Goal: Task Accomplishment & Management: Manage account settings

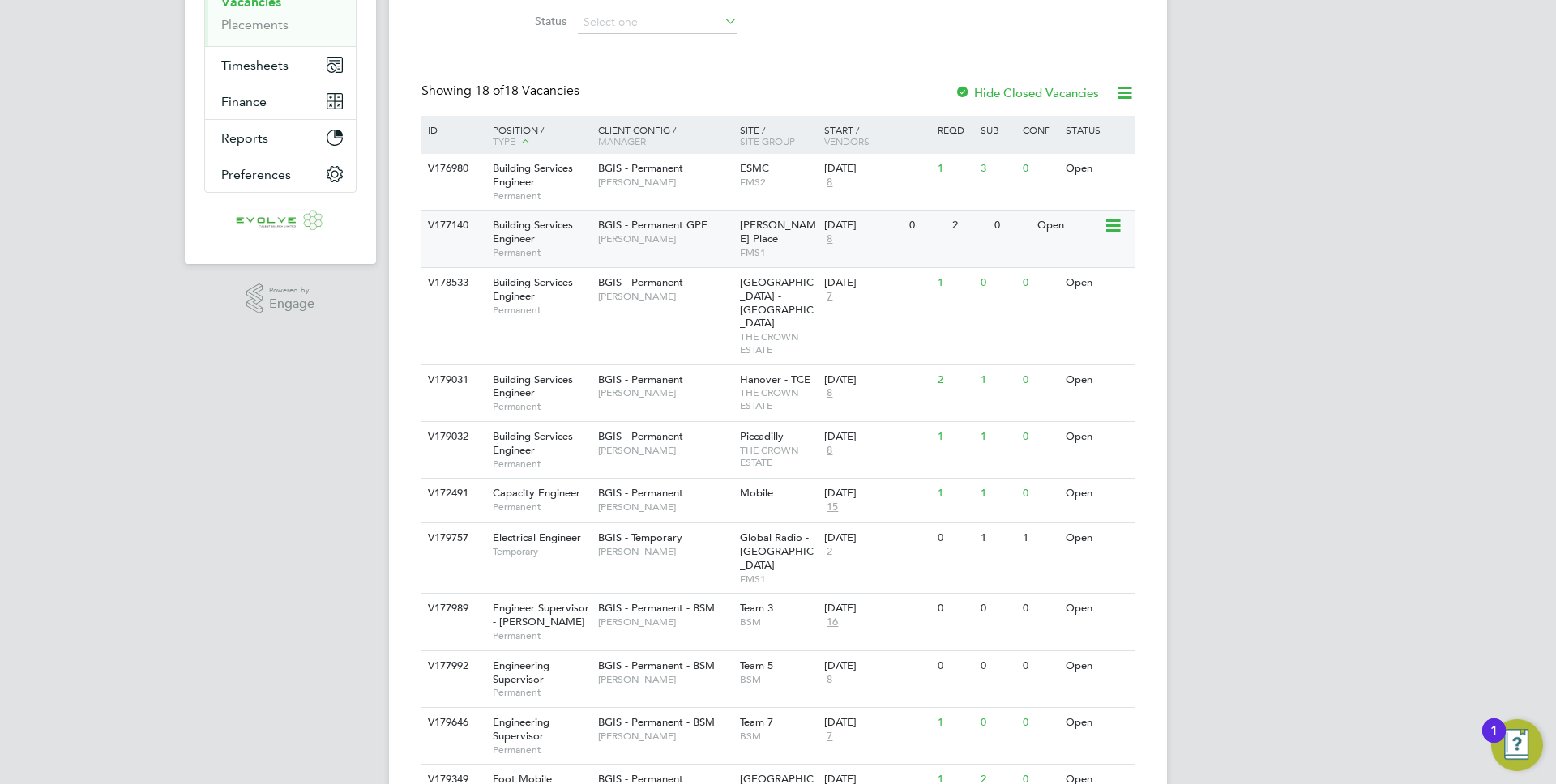
scroll to position [348, 0]
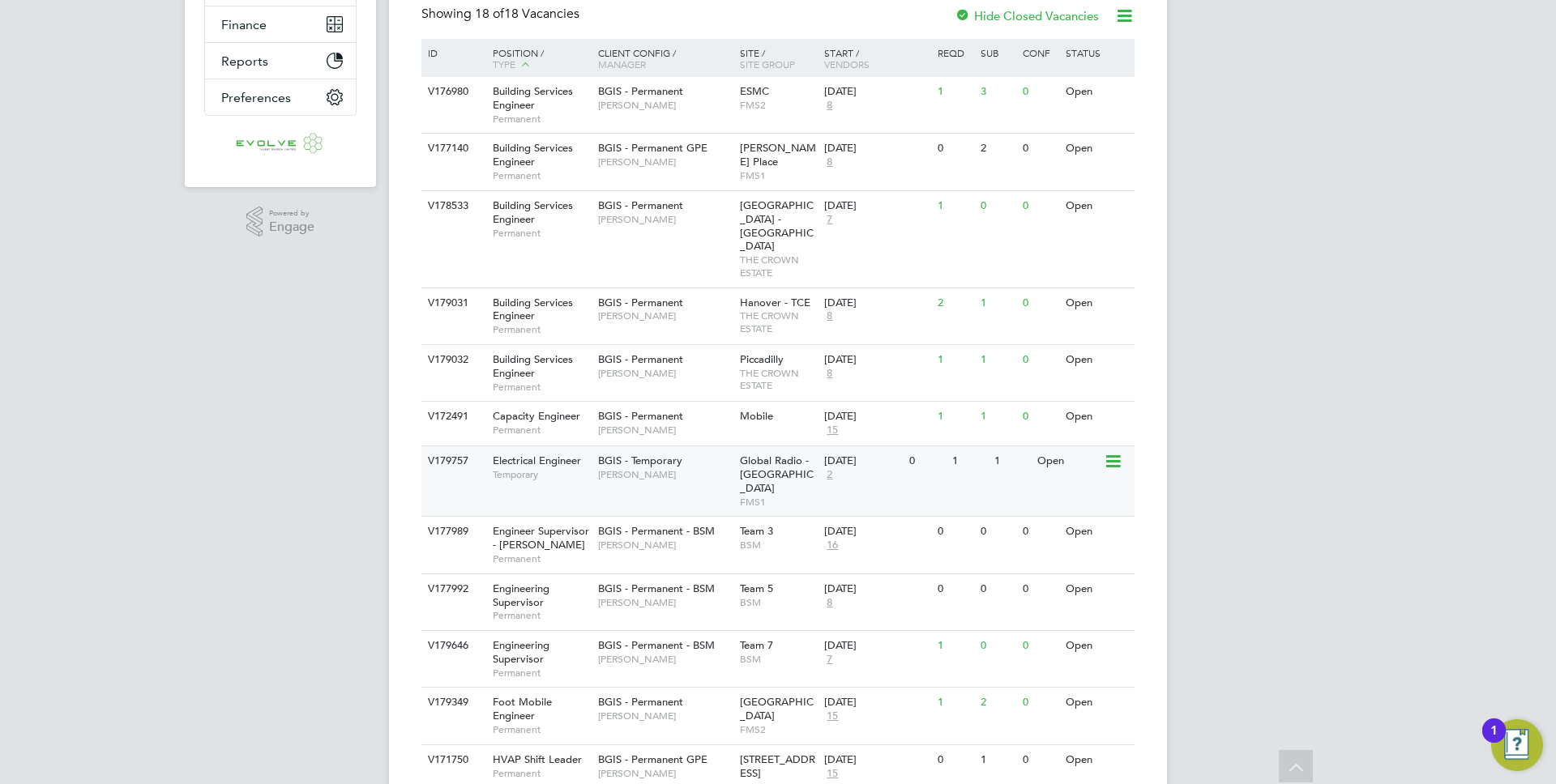
click at [577, 462] on div "V179757 Electrical Engineer Temporary BGIS - Temporary Laurence Alexander-Holne…" at bounding box center [778, 480] width 713 height 70
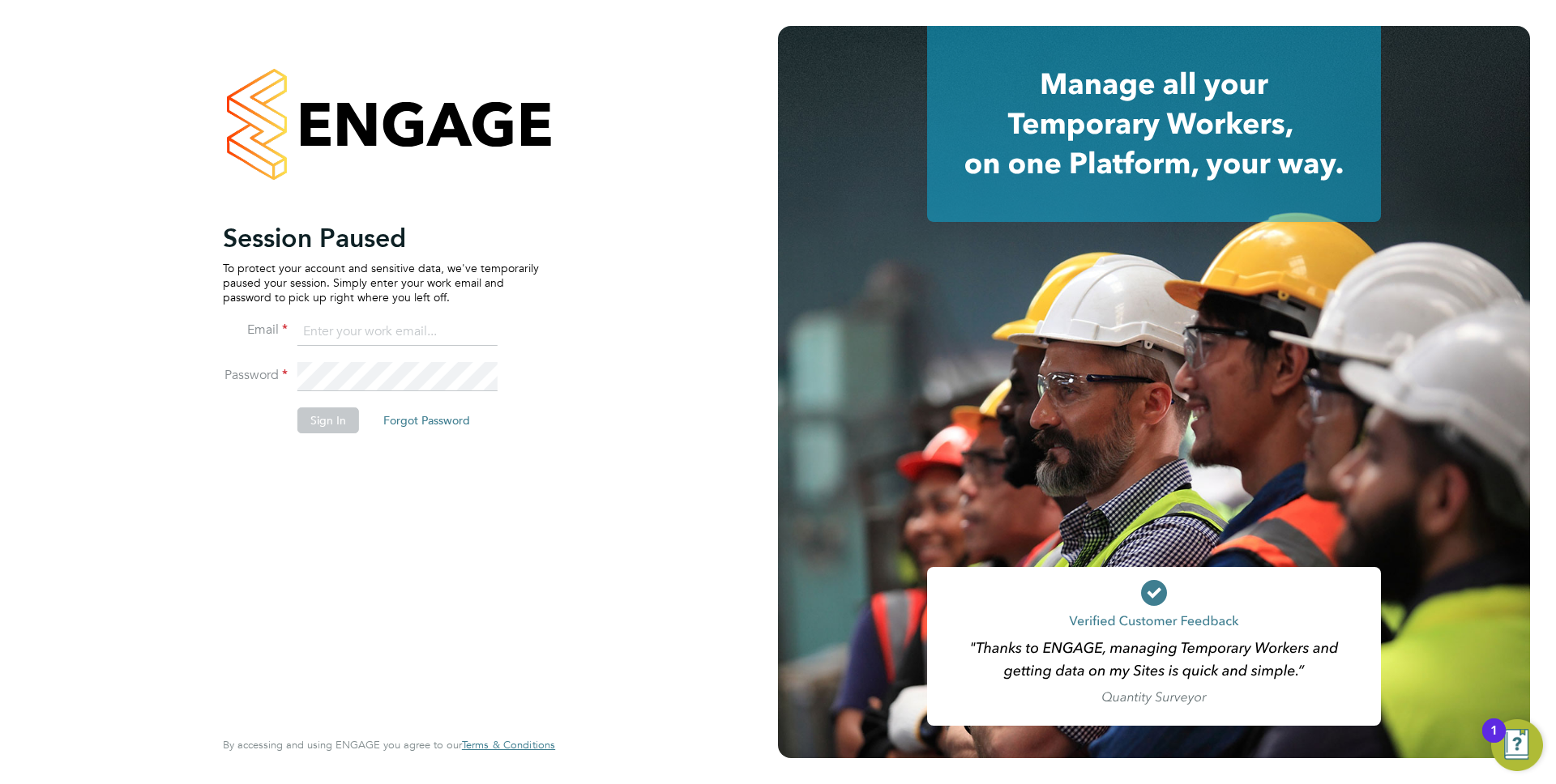
click at [397, 338] on input at bounding box center [397, 332] width 200 height 29
type input "anthony.perrin@evolve-talent.co.uk"
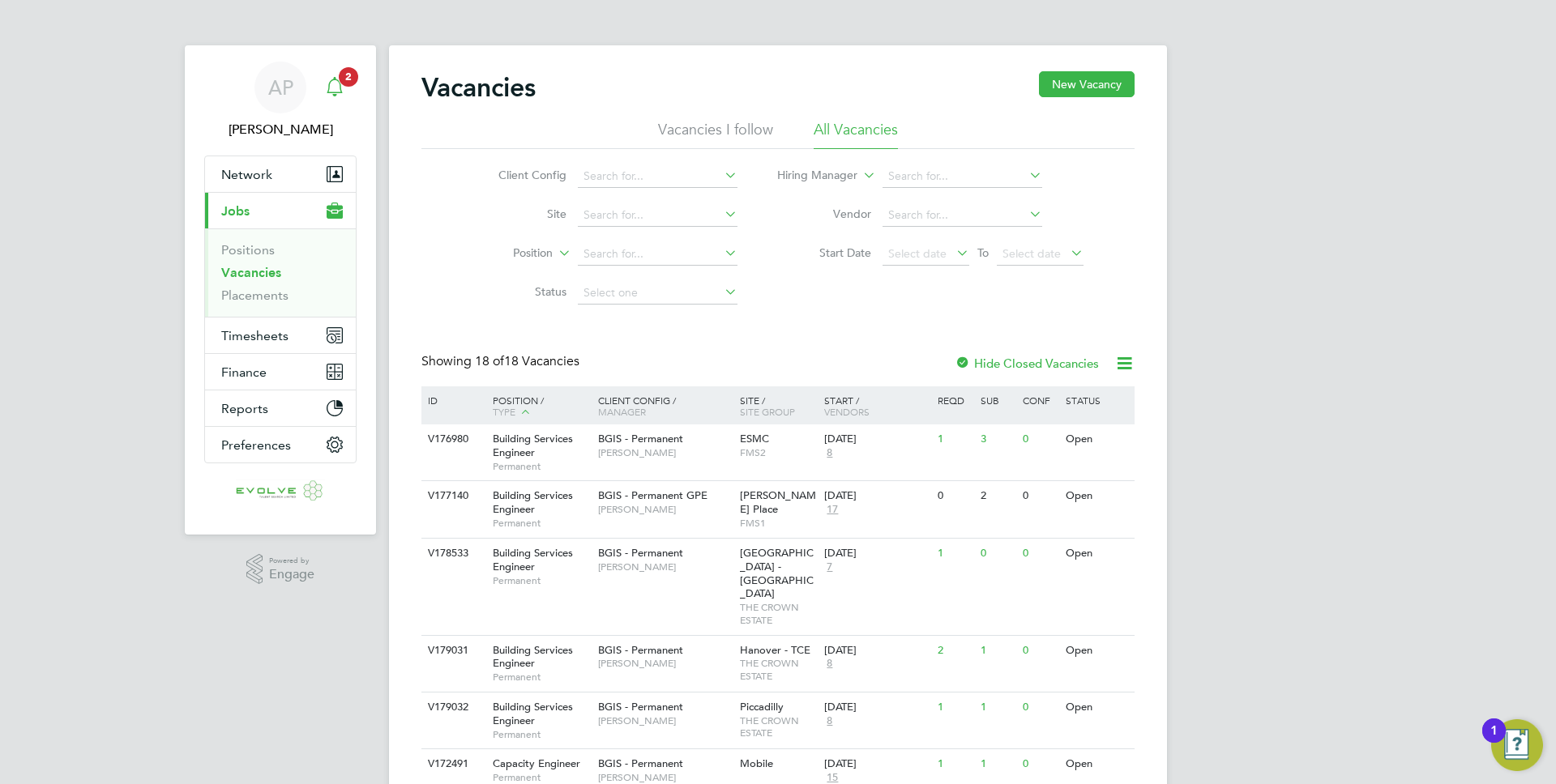
click at [346, 97] on div "Main navigation" at bounding box center [335, 87] width 33 height 33
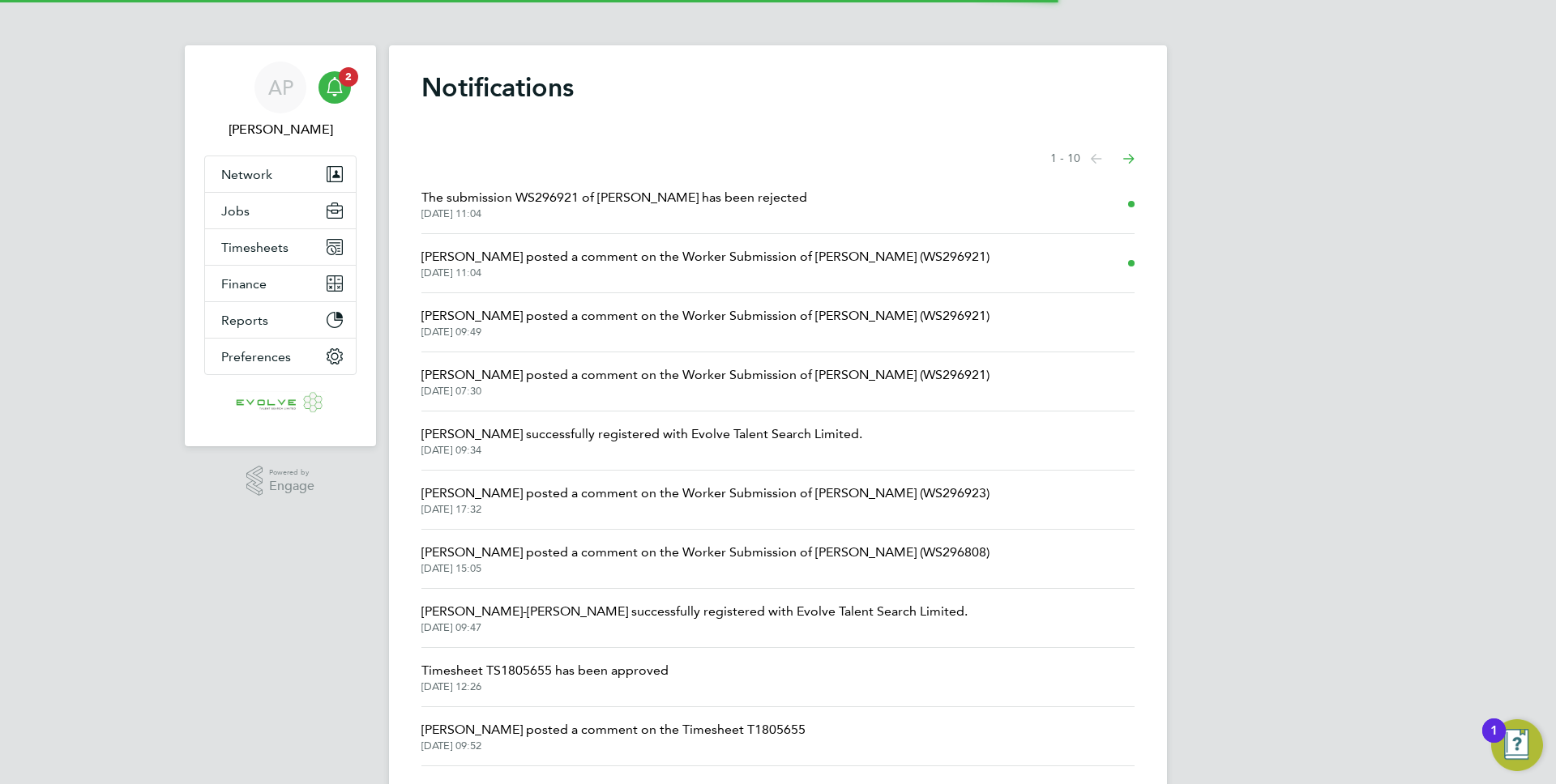
click at [534, 197] on span "The submission WS296921 of [PERSON_NAME] has been rejected" at bounding box center [614, 197] width 386 height 20
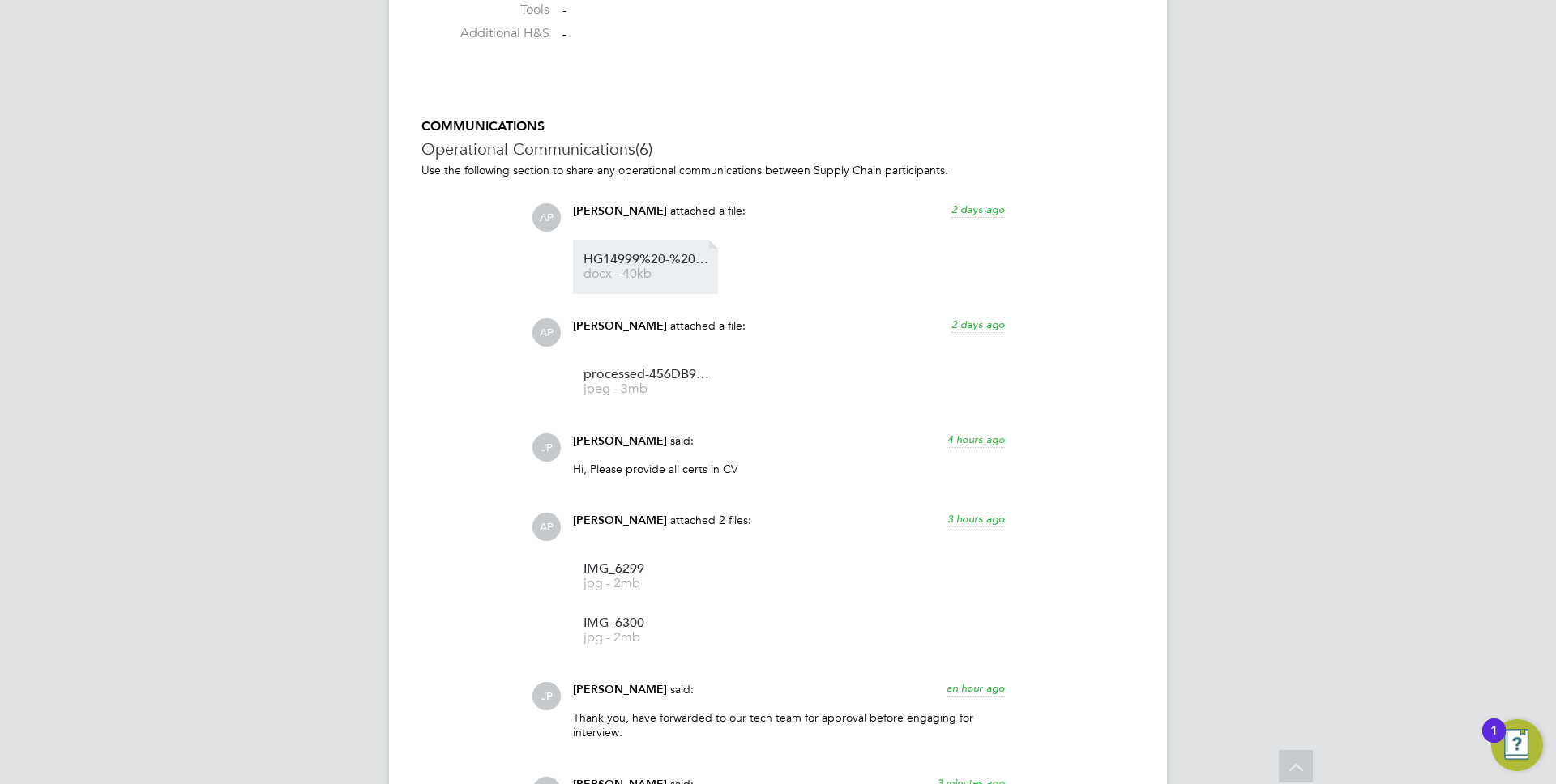
click at [592, 265] on span "HG14999%20-%20Alfred%20Place" at bounding box center [648, 259] width 130 height 12
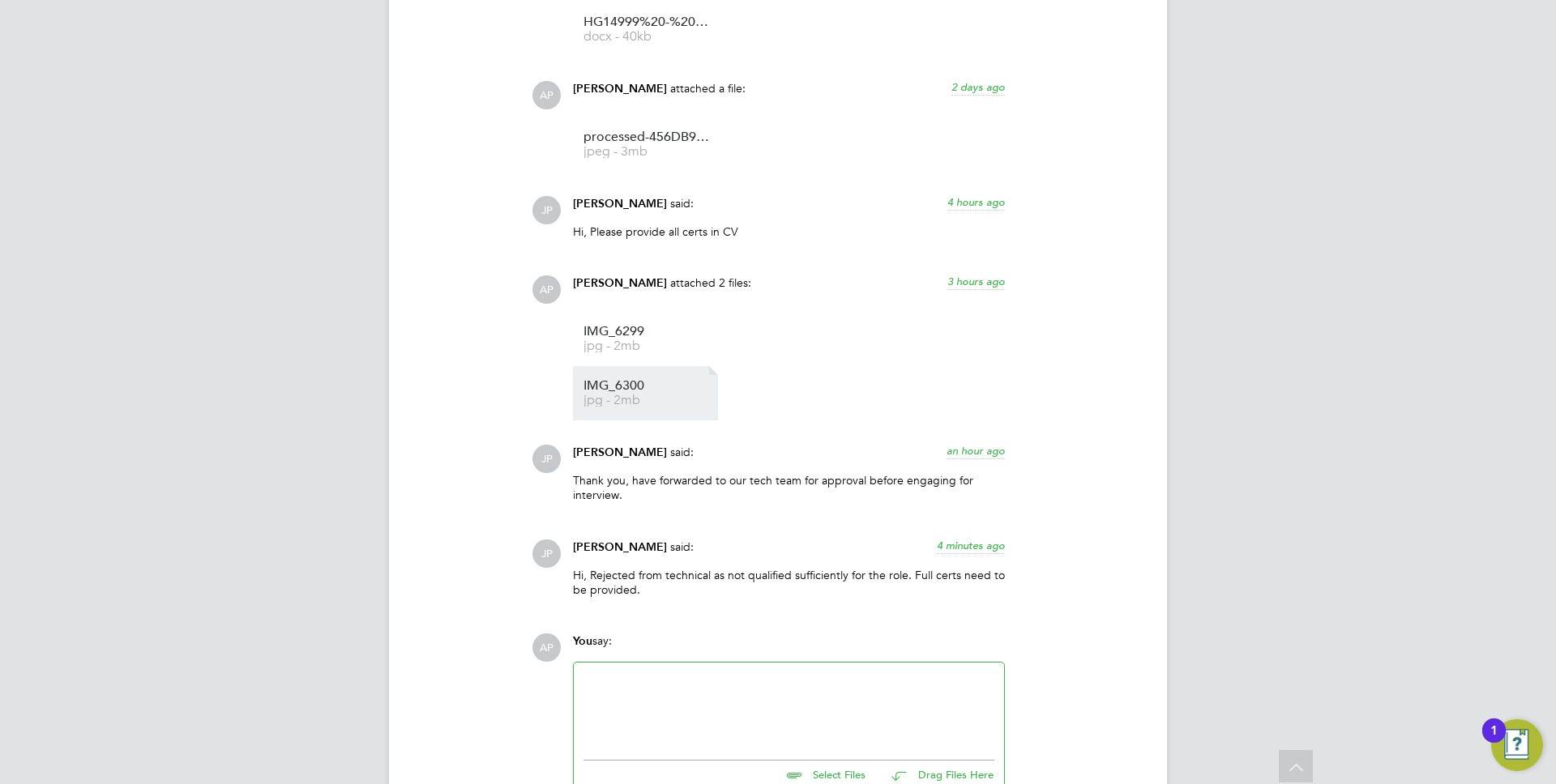
click at [616, 392] on span "IMG_6300" at bounding box center [648, 386] width 130 height 12
click at [647, 339] on link "IMG_6299 jpg - 2mb" at bounding box center [648, 339] width 130 height 27
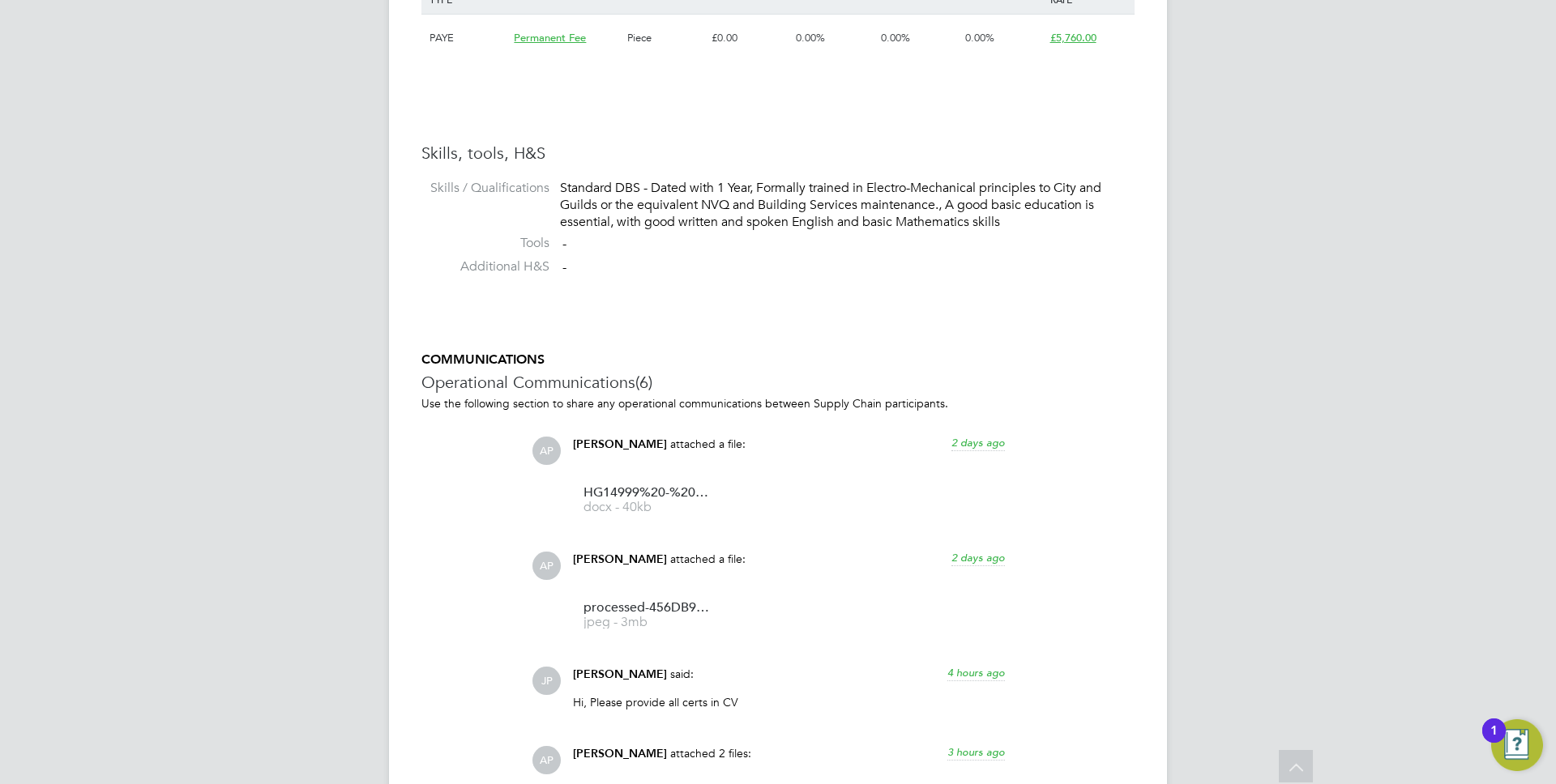
scroll to position [1425, 0]
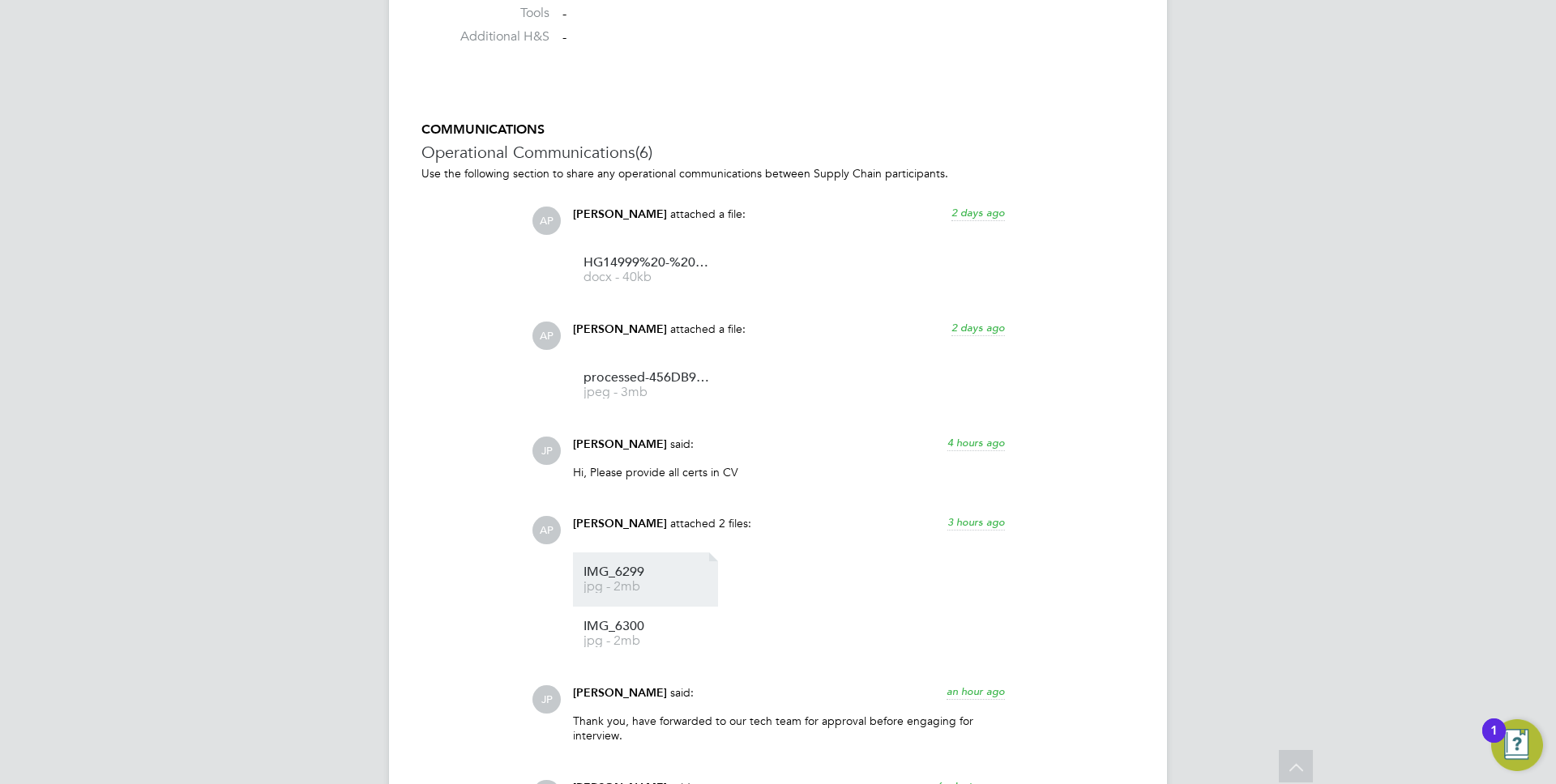
click at [628, 578] on span "IMG_6299" at bounding box center [648, 572] width 130 height 12
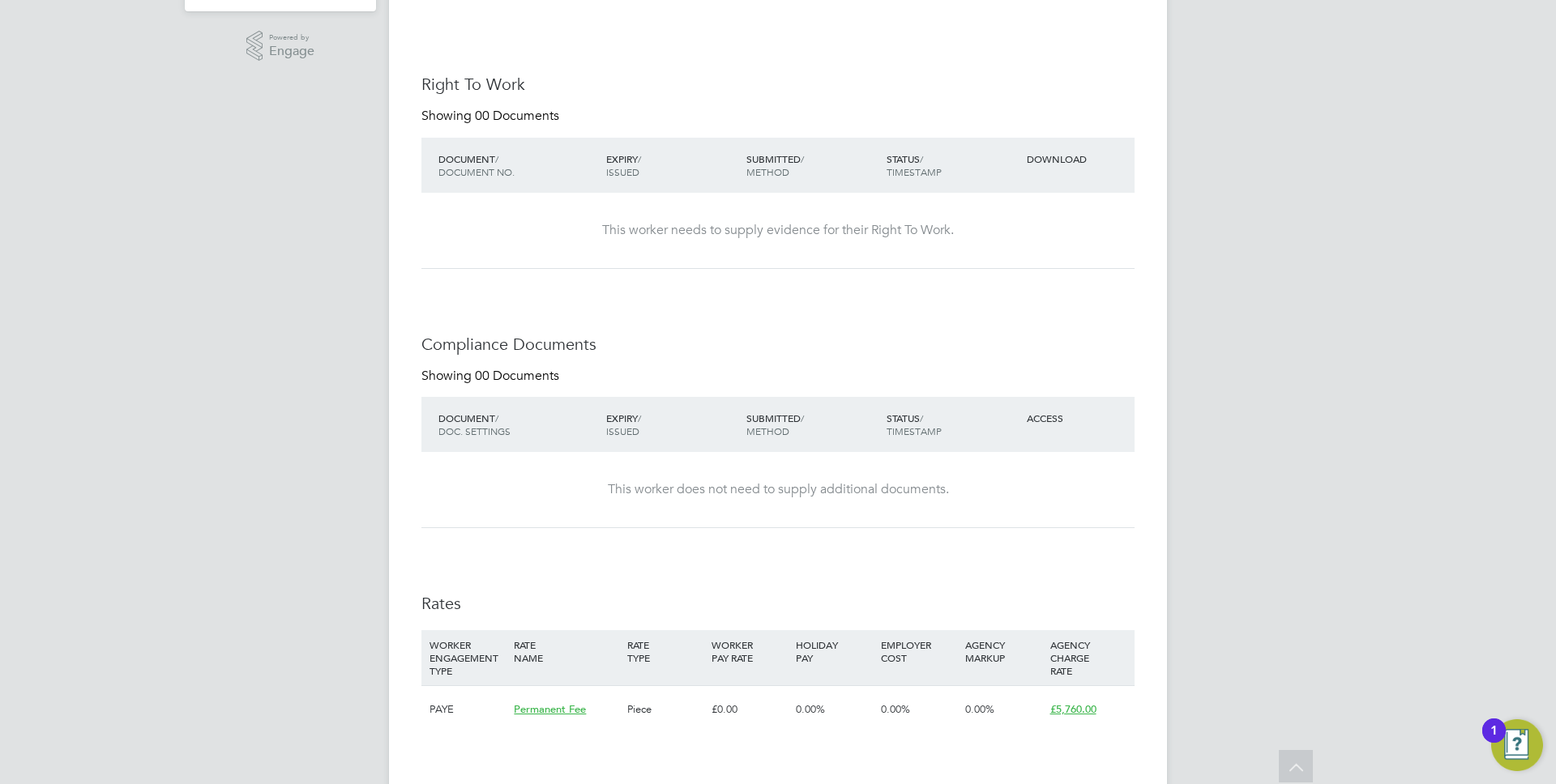
scroll to position [0, 0]
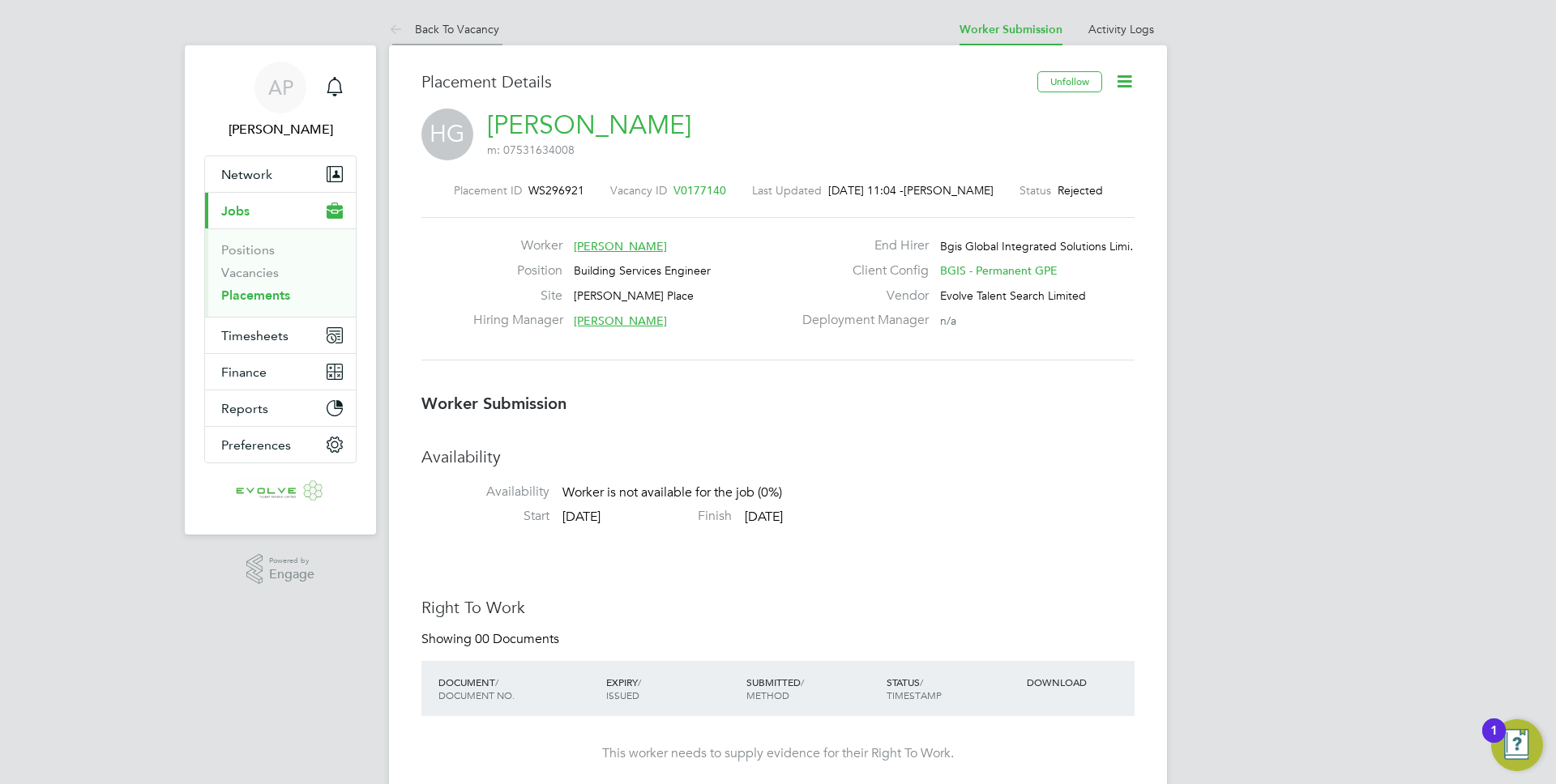
click at [412, 31] on link "Back To Vacancy" at bounding box center [444, 29] width 110 height 15
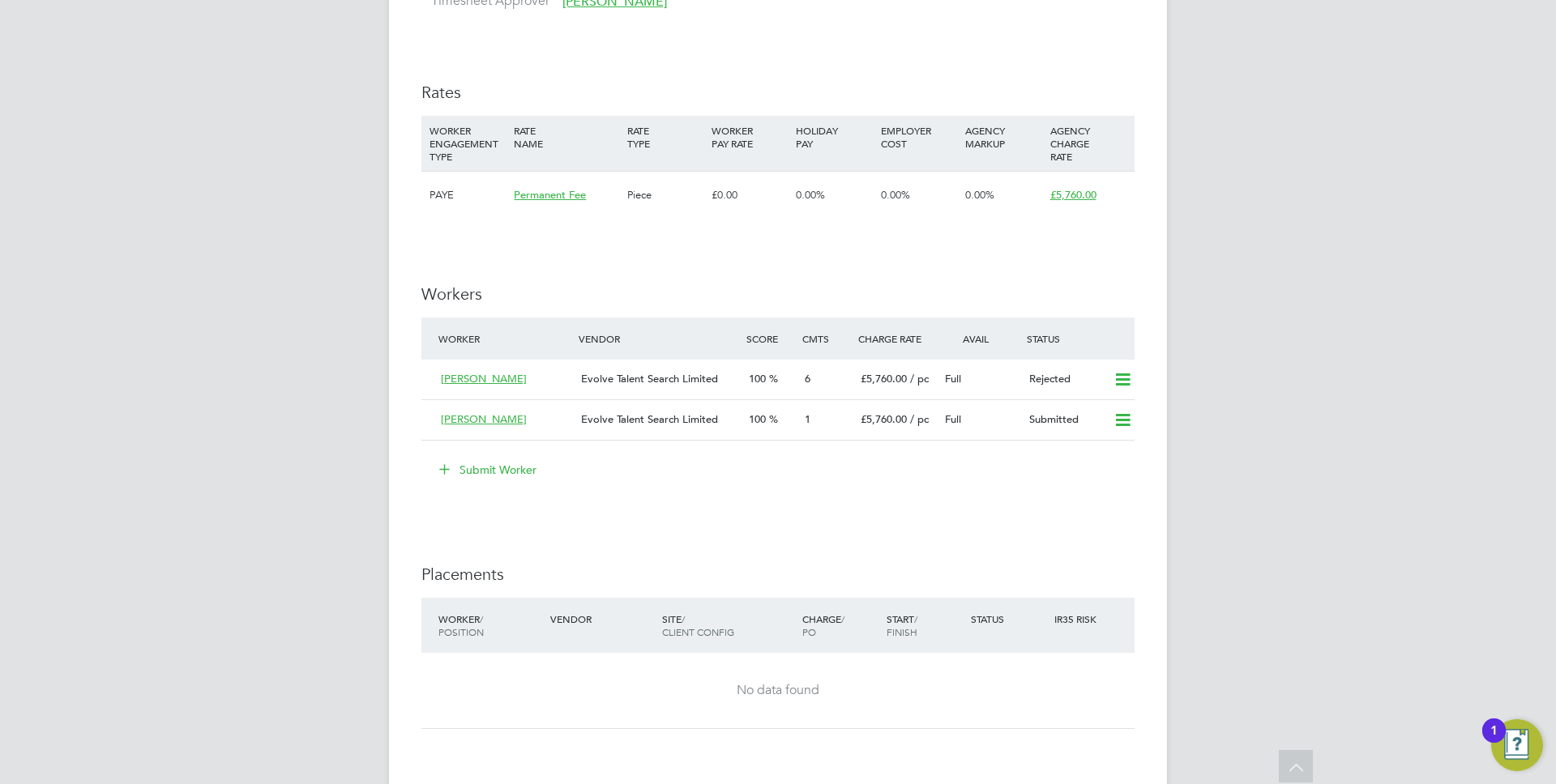
scroll to position [1967, 0]
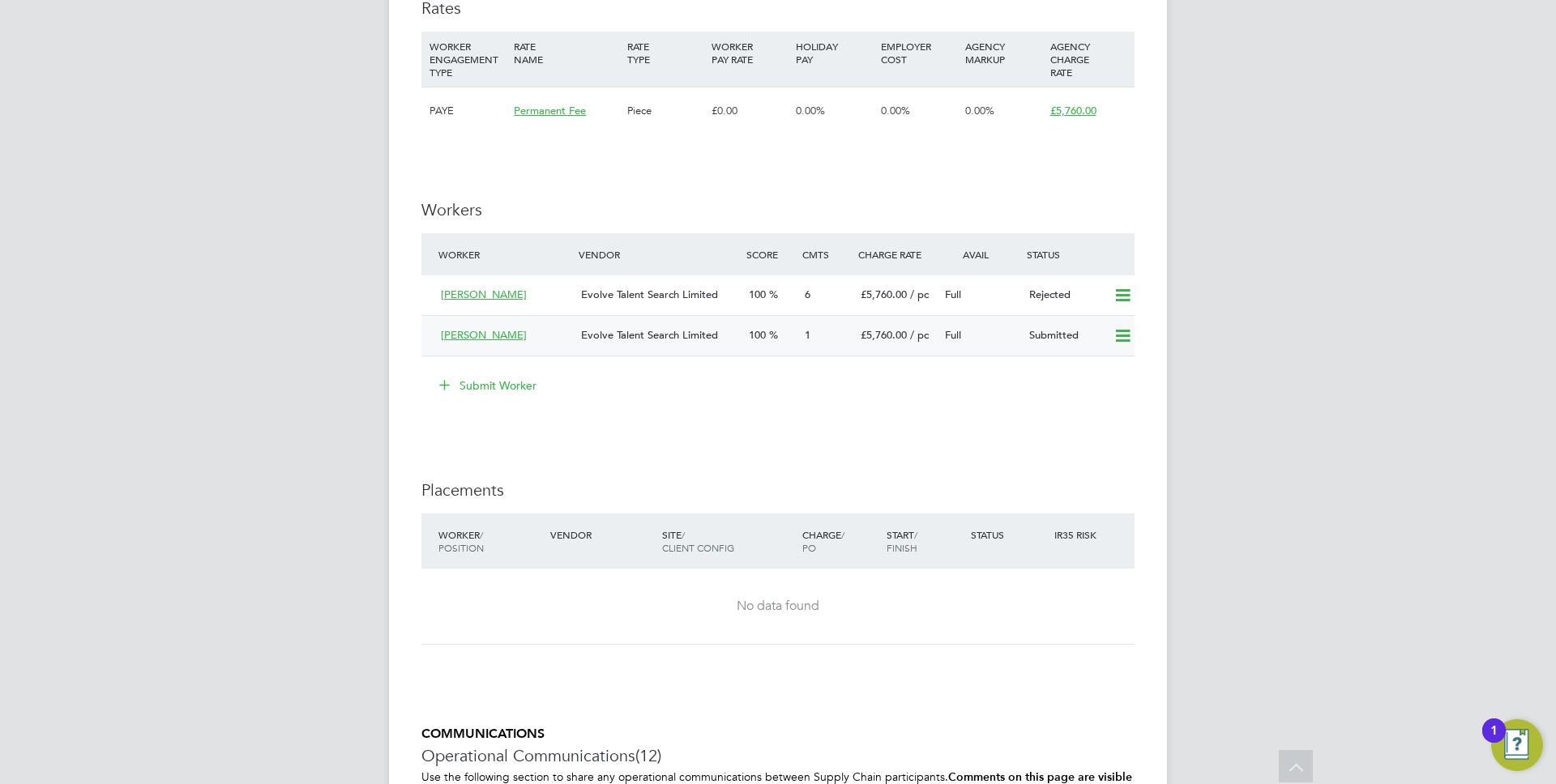
click at [731, 336] on div "Evolve Talent Search Limited" at bounding box center [659, 335] width 168 height 27
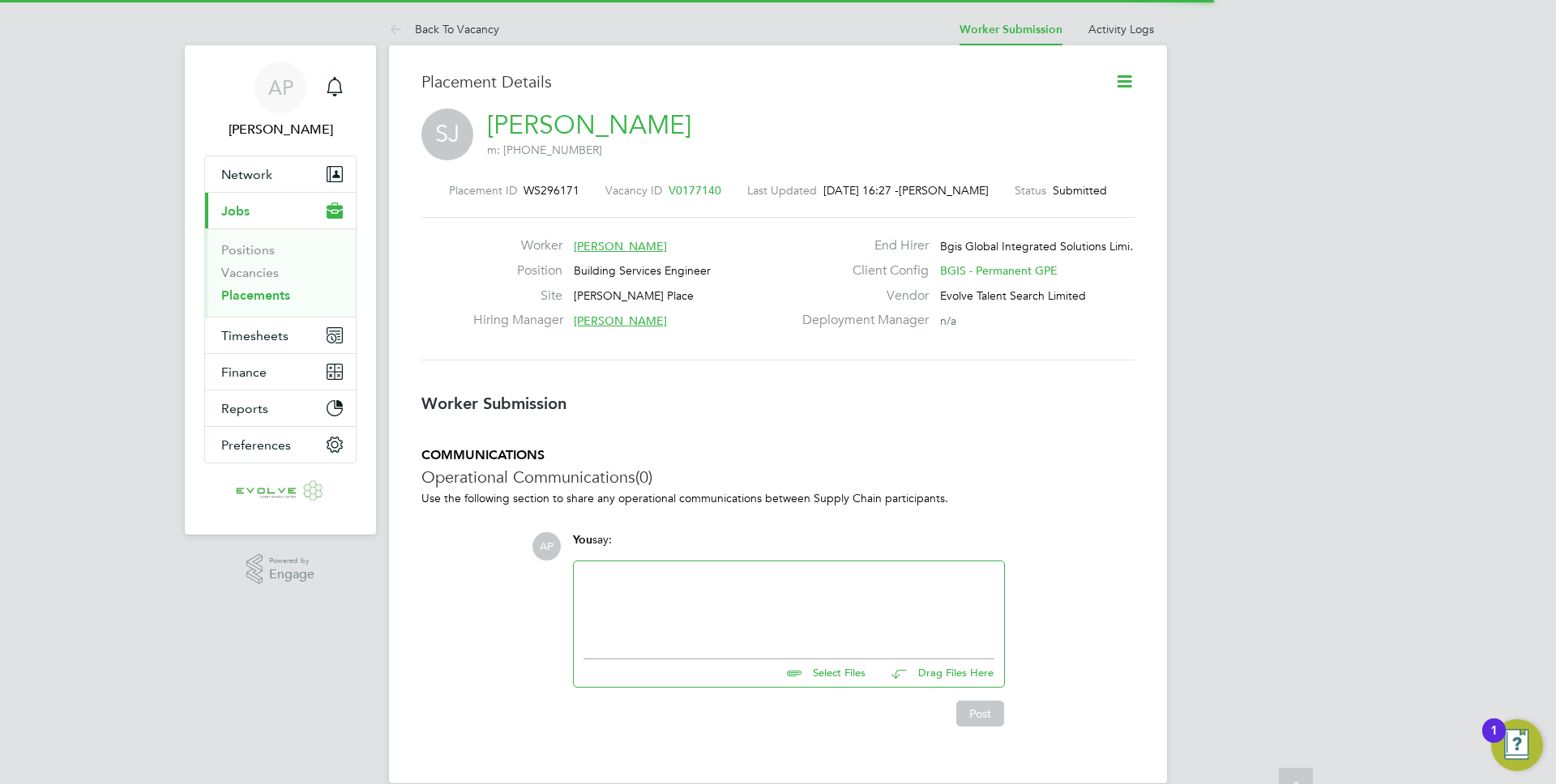
scroll to position [15, 130]
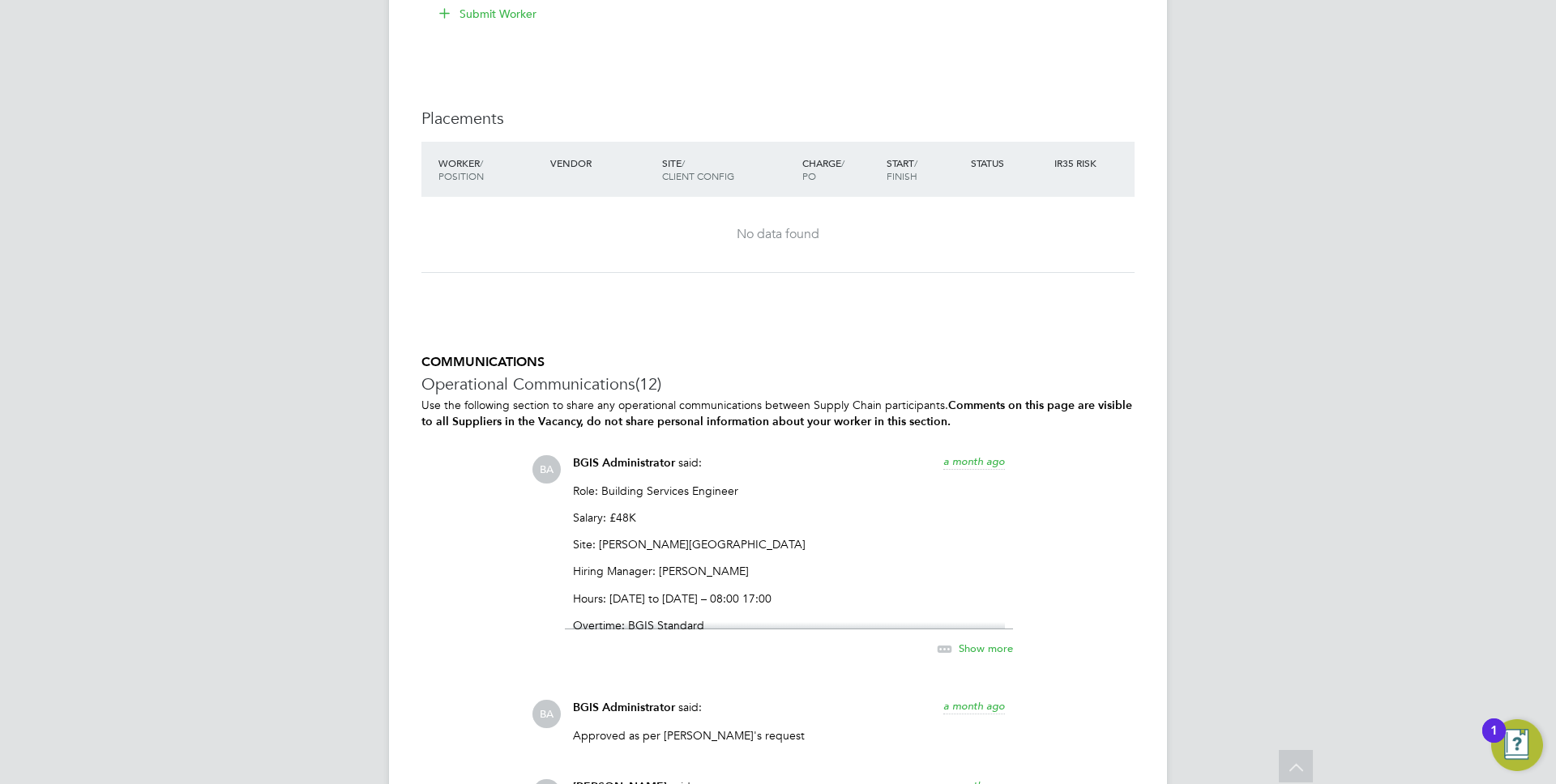
click at [982, 648] on span "Show more" at bounding box center [986, 648] width 54 height 14
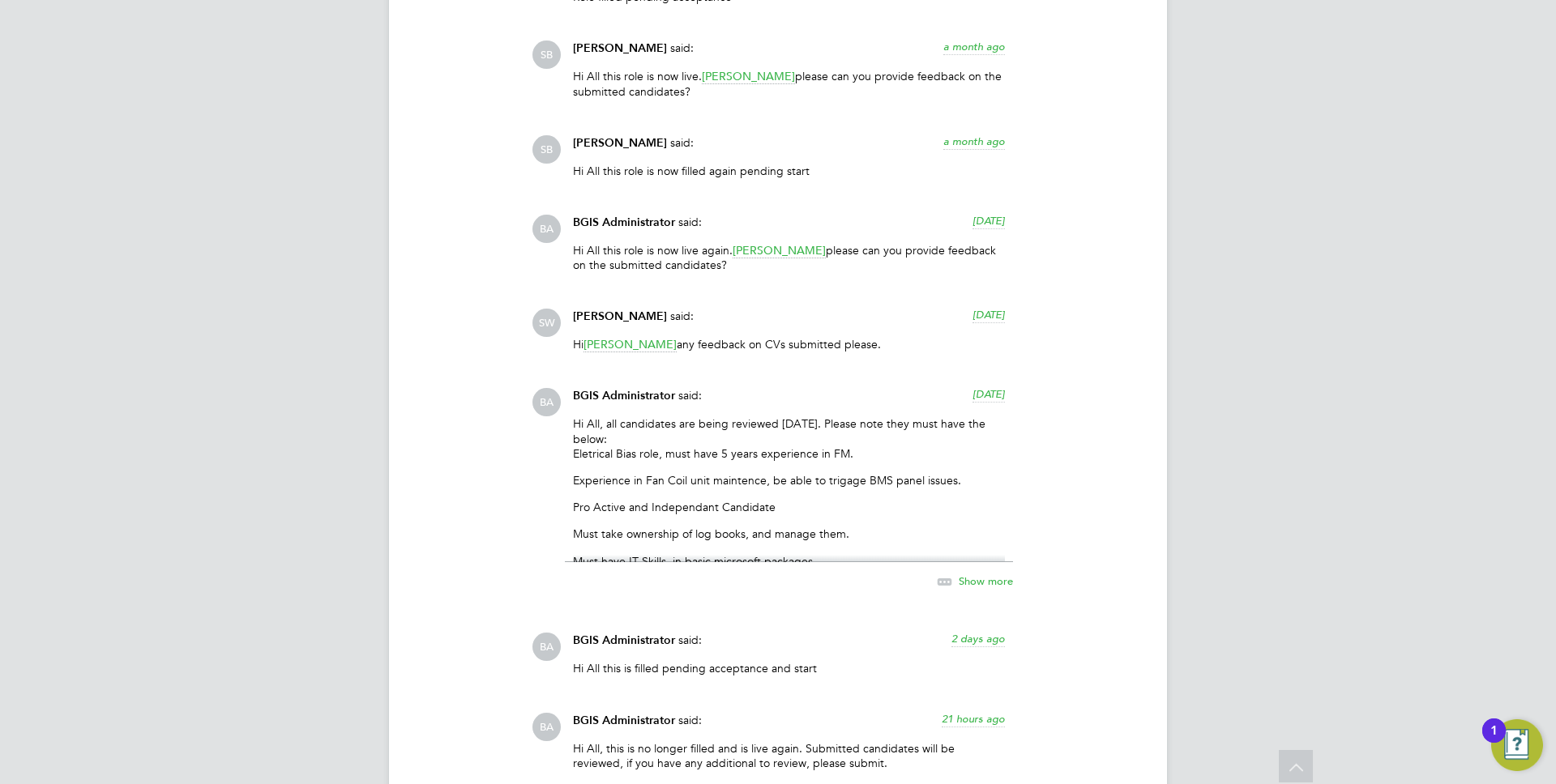
click at [647, 455] on p "Hi All, all candidates are being reviewed [DATE]. Please note they must have th…" at bounding box center [789, 439] width 432 height 45
click at [798, 460] on div "Hi All, all candidates are being reviewed [DATE]. Please note they must have th…" at bounding box center [789, 490] width 432 height 146
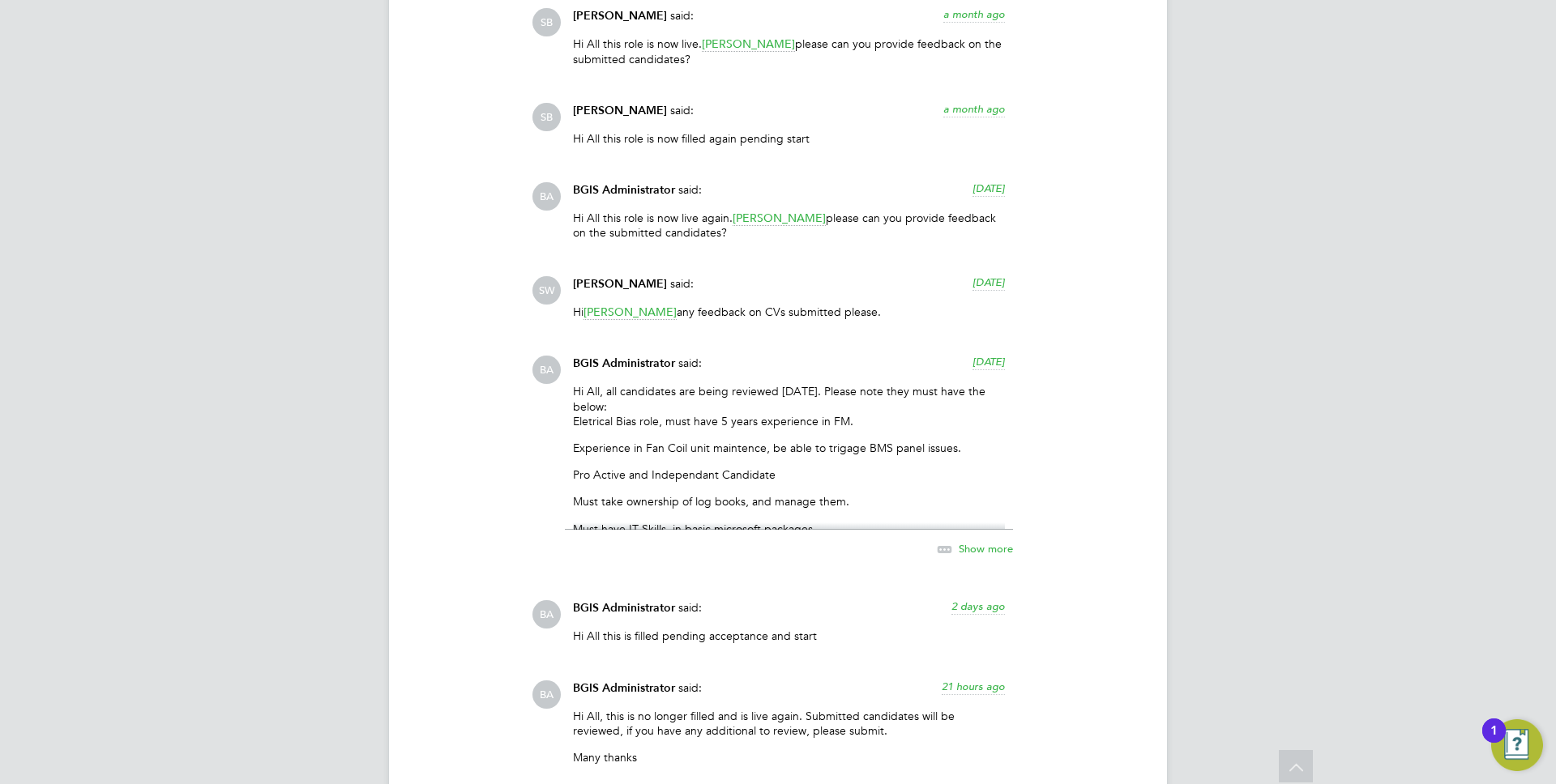
click at [951, 552] on icon at bounding box center [945, 550] width 21 height 21
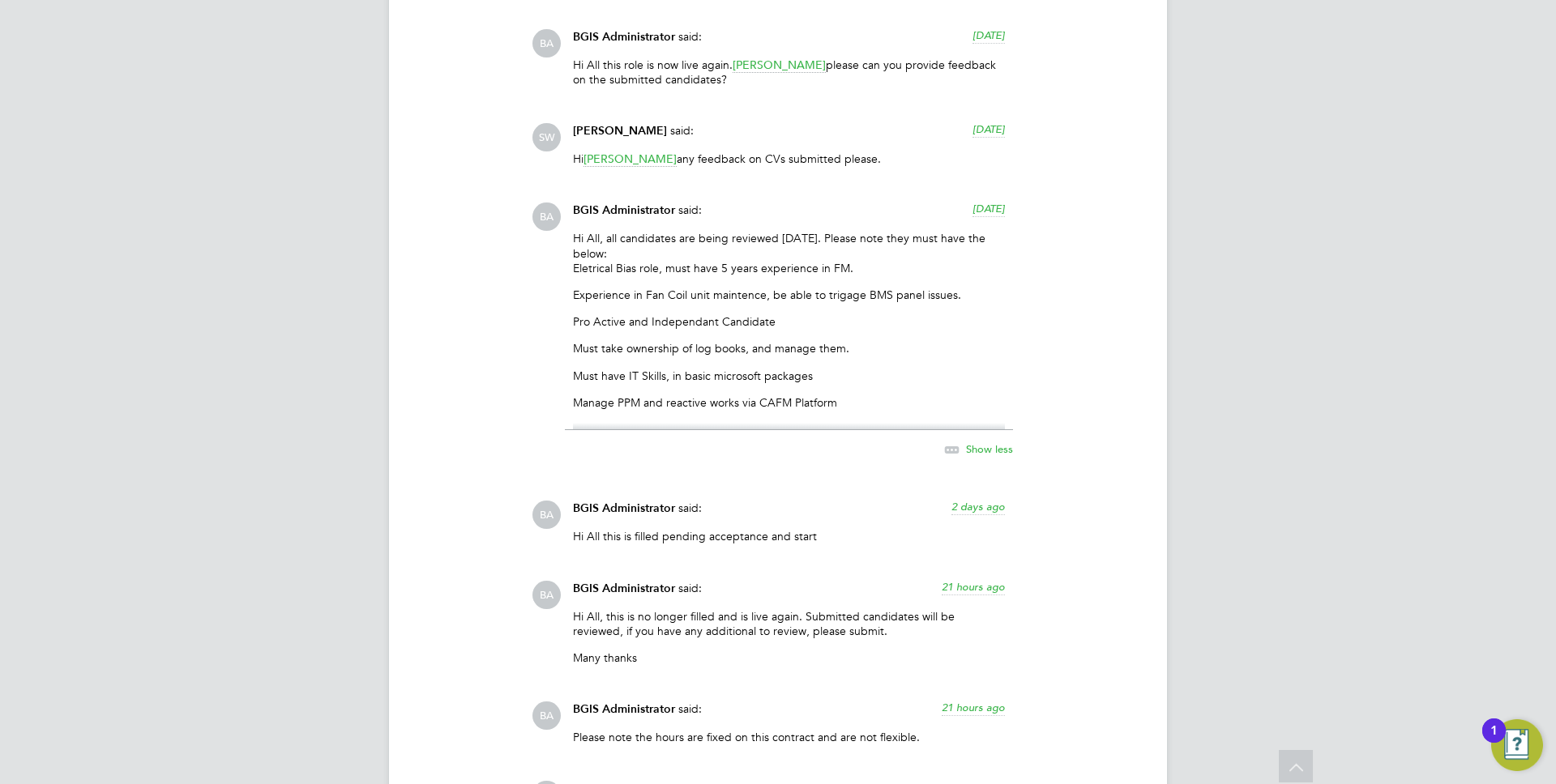
click at [968, 504] on span "2 days ago" at bounding box center [978, 506] width 53 height 14
click at [968, 504] on span "[DATE] 08:17" at bounding box center [974, 506] width 62 height 14
click at [968, 504] on span "2 days ago" at bounding box center [978, 506] width 53 height 14
click at [993, 503] on span "[DATE] 08:17" at bounding box center [974, 506] width 62 height 14
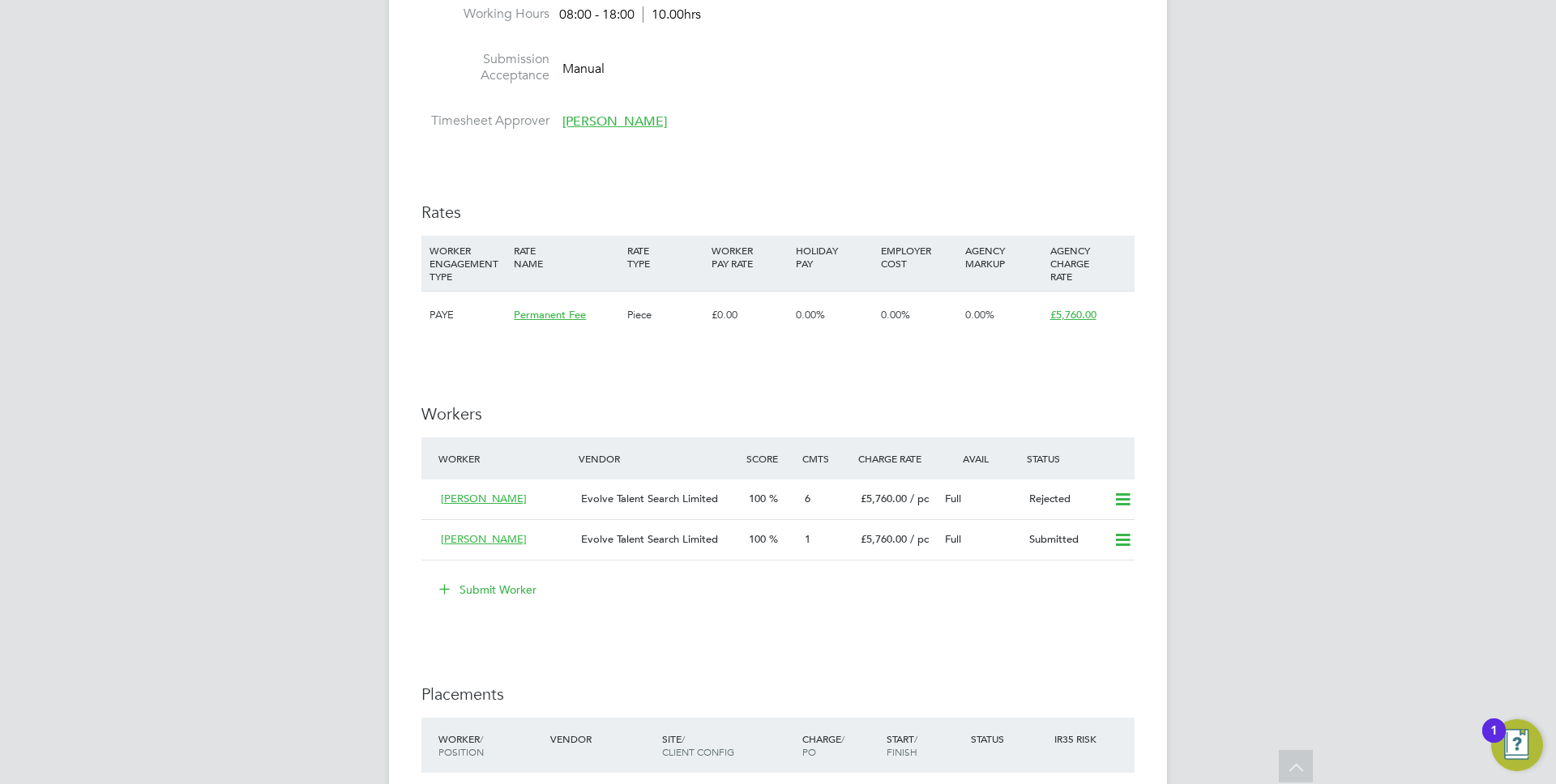
scroll to position [1691, 0]
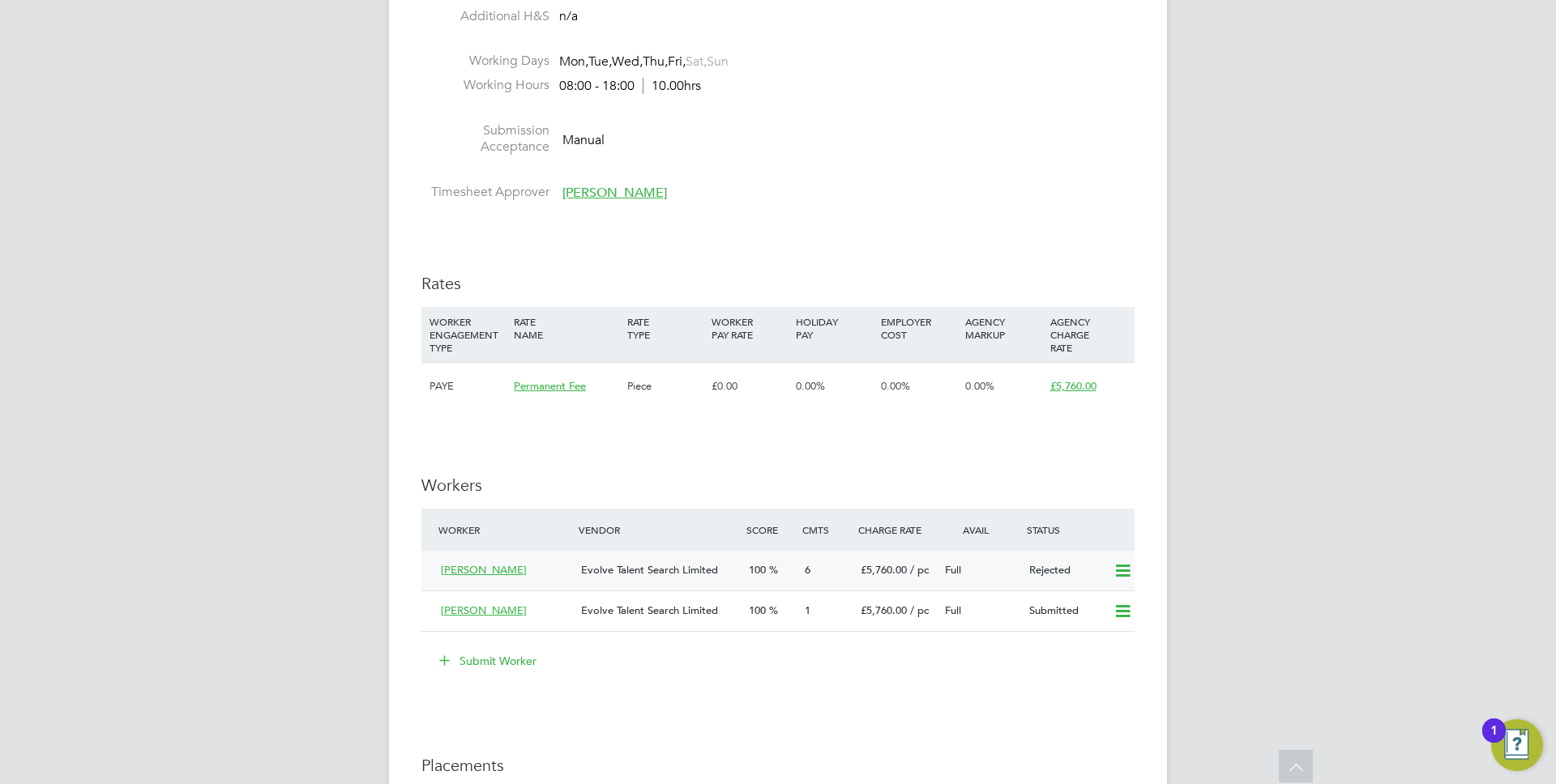
click at [876, 571] on span "£5,760.00" at bounding box center [883, 570] width 46 height 14
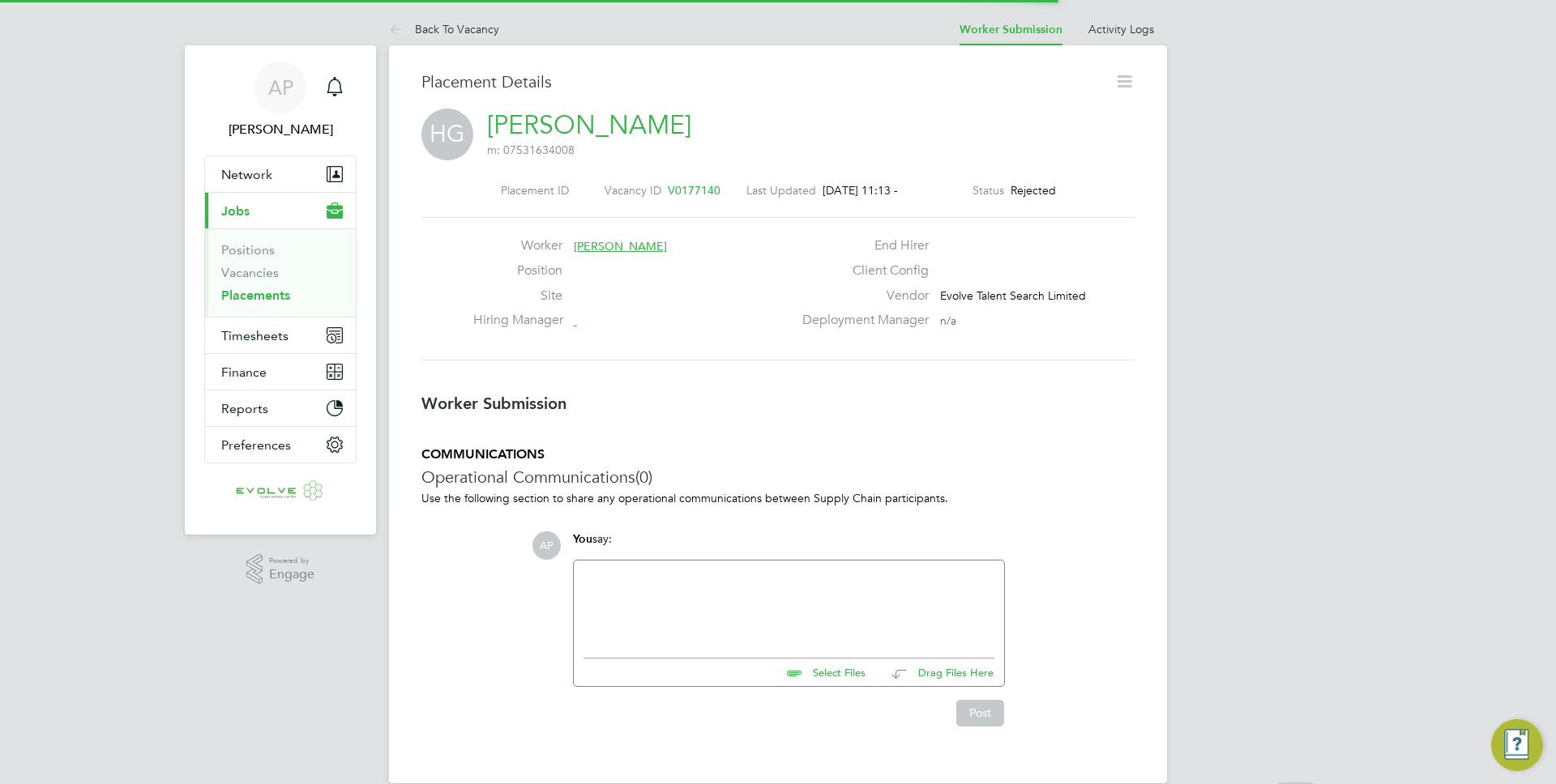
scroll to position [8, 8]
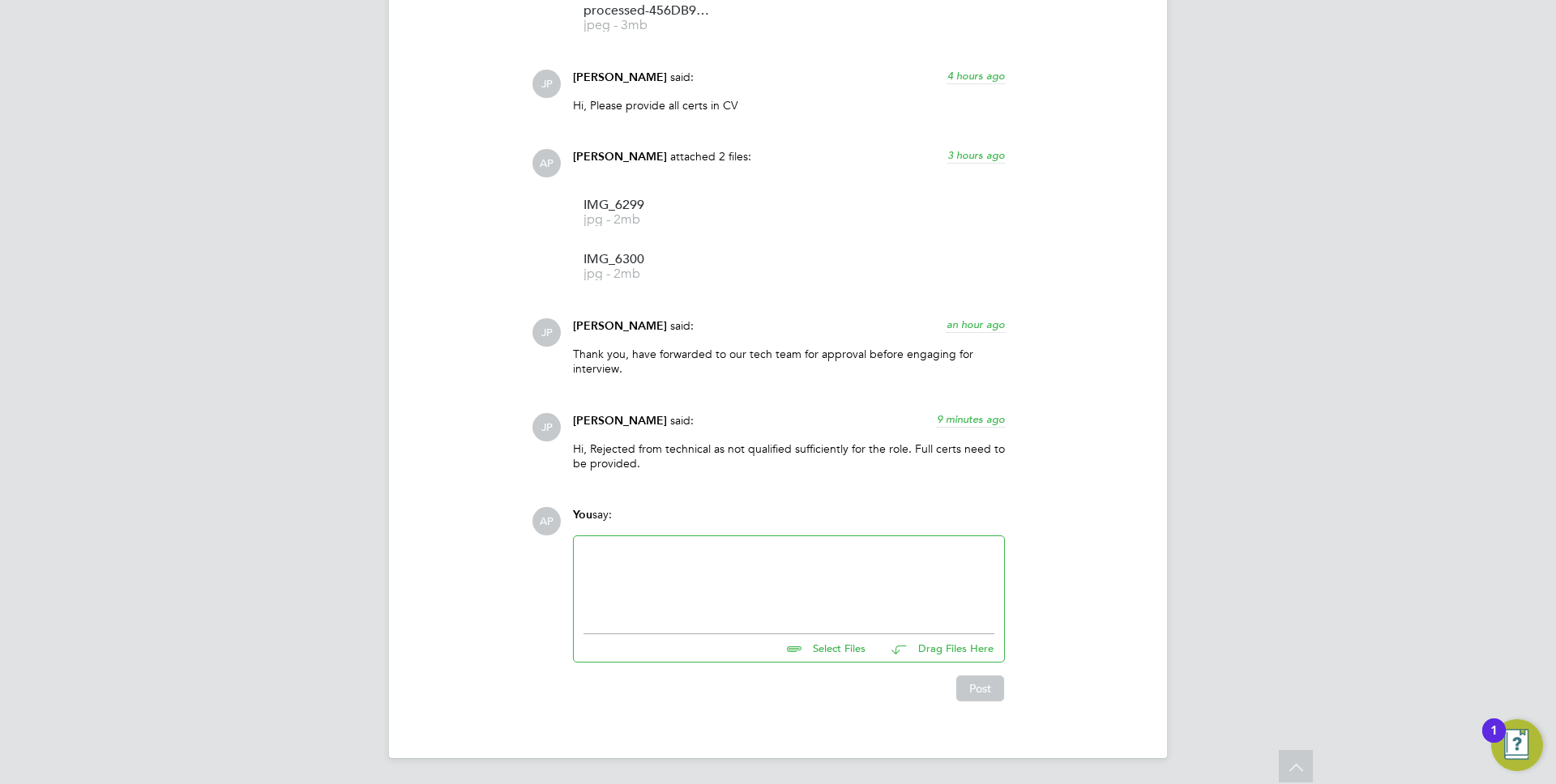
click at [670, 573] on div at bounding box center [789, 580] width 411 height 70
drag, startPoint x: 620, startPoint y: 607, endPoint x: 511, endPoint y: 545, distance: 125.4
click at [511, 544] on div "COMMUNICATIONS Operational Communications (6) Use the following section to shar…" at bounding box center [778, 228] width 713 height 948
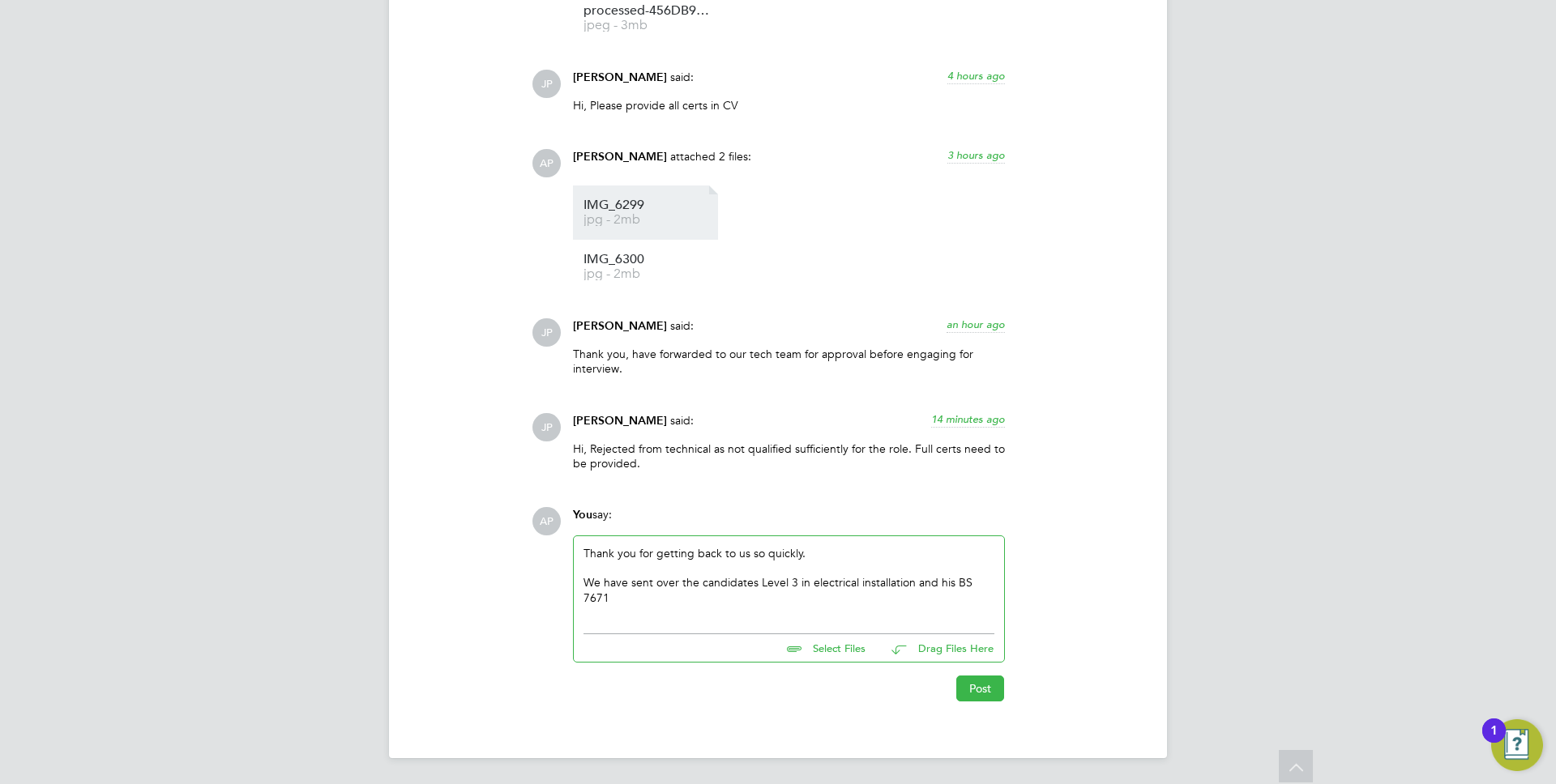
click at [617, 200] on span "IMG_6299" at bounding box center [648, 205] width 130 height 12
click at [608, 273] on span "jpg - 2mb" at bounding box center [648, 274] width 130 height 12
drag, startPoint x: 632, startPoint y: 590, endPoint x: 489, endPoint y: 523, distance: 157.9
click at [489, 523] on div "COMMUNICATIONS Operational Communications (6) Use the following section to shar…" at bounding box center [778, 228] width 713 height 948
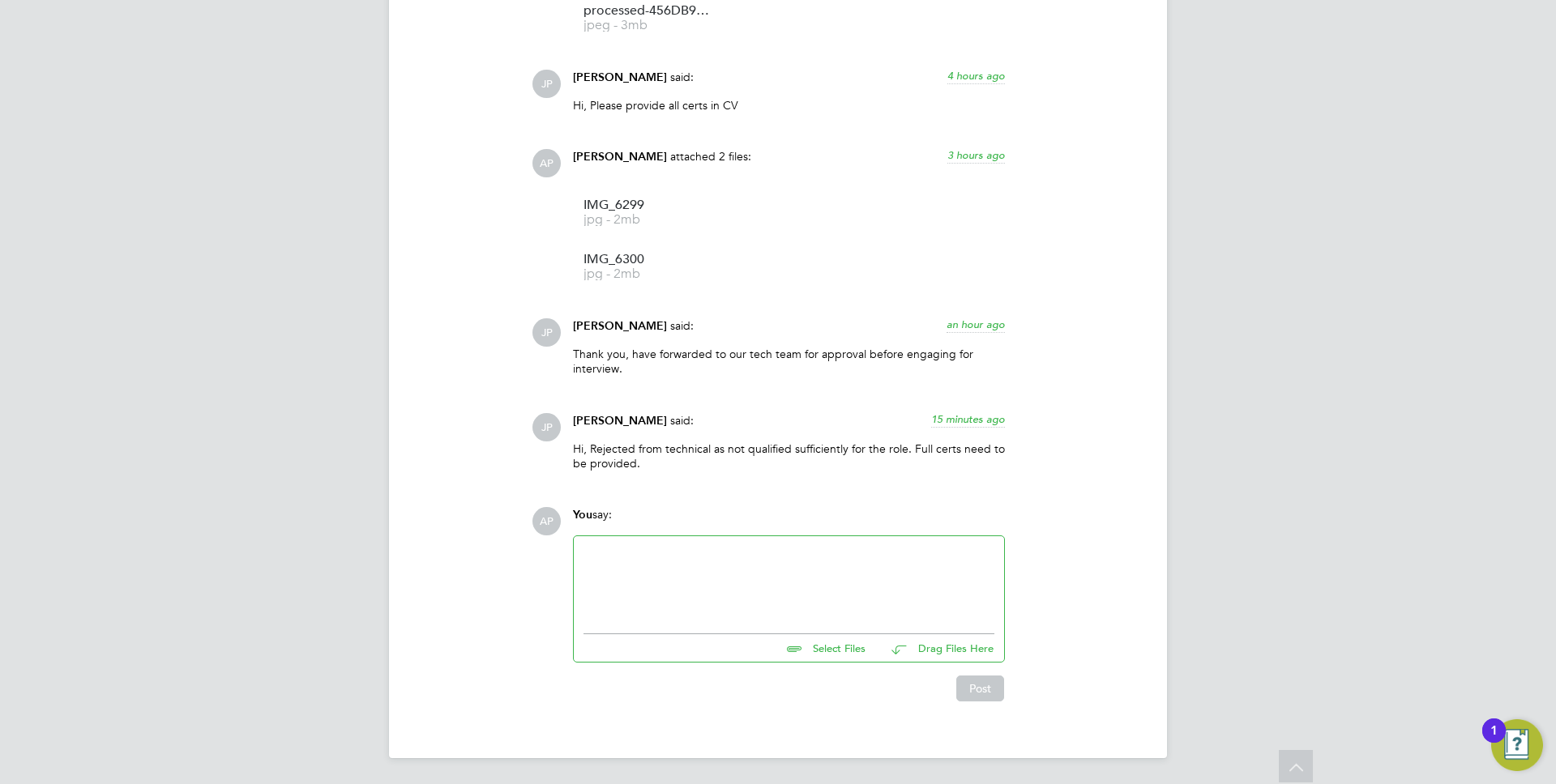
click at [1077, 326] on div "[PERSON_NAME] said: an hour ago Thank you, have forwarded to our tech team for …" at bounding box center [833, 353] width 603 height 70
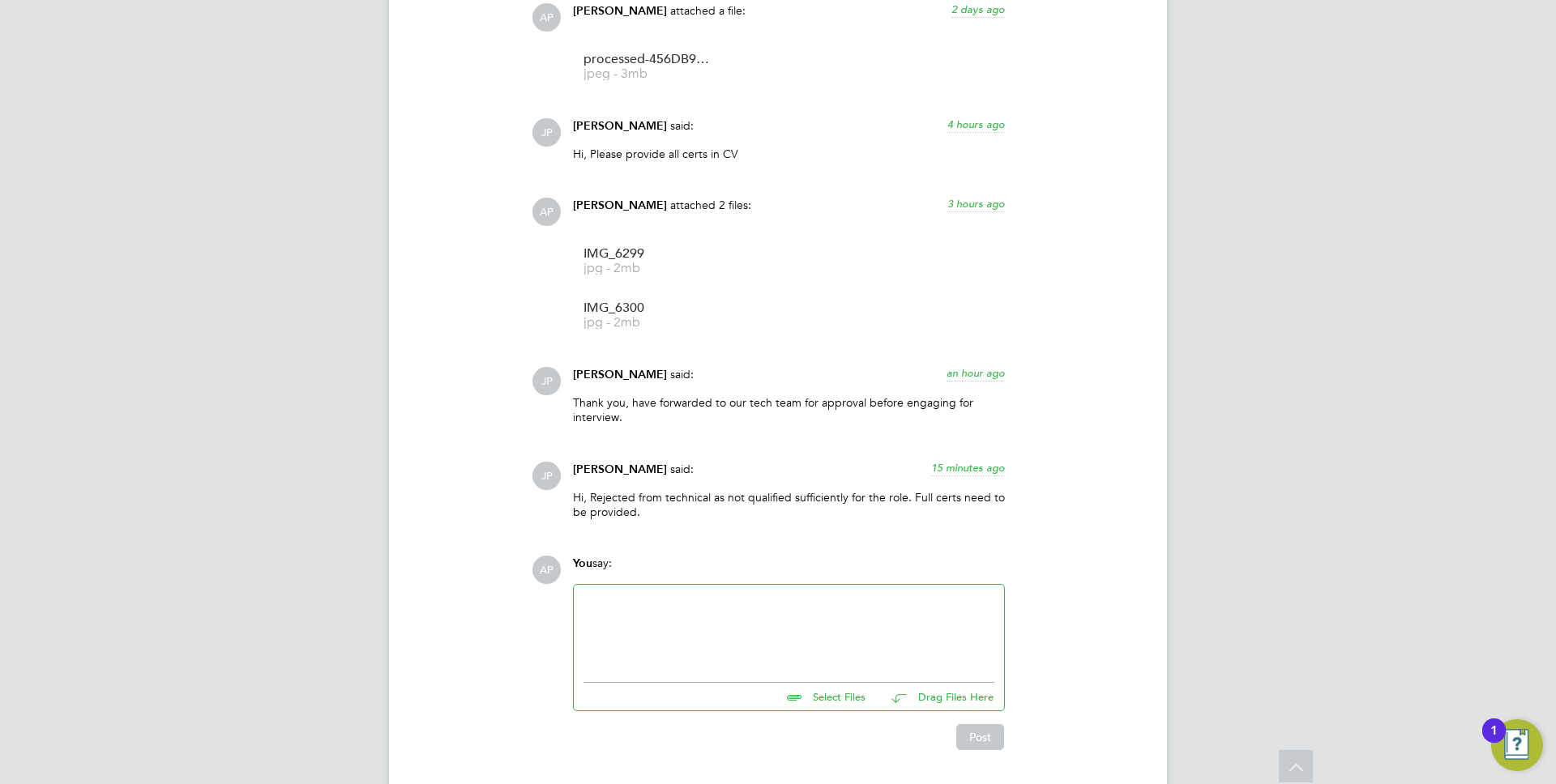
scroll to position [1742, 0]
click at [603, 252] on span "IMG_6299" at bounding box center [648, 255] width 130 height 12
click at [977, 178] on div "AP [PERSON_NAME] attached a file: [DATE] HG14999%20-%20Alfred%20Place docx - 40…" at bounding box center [833, 211] width 603 height 644
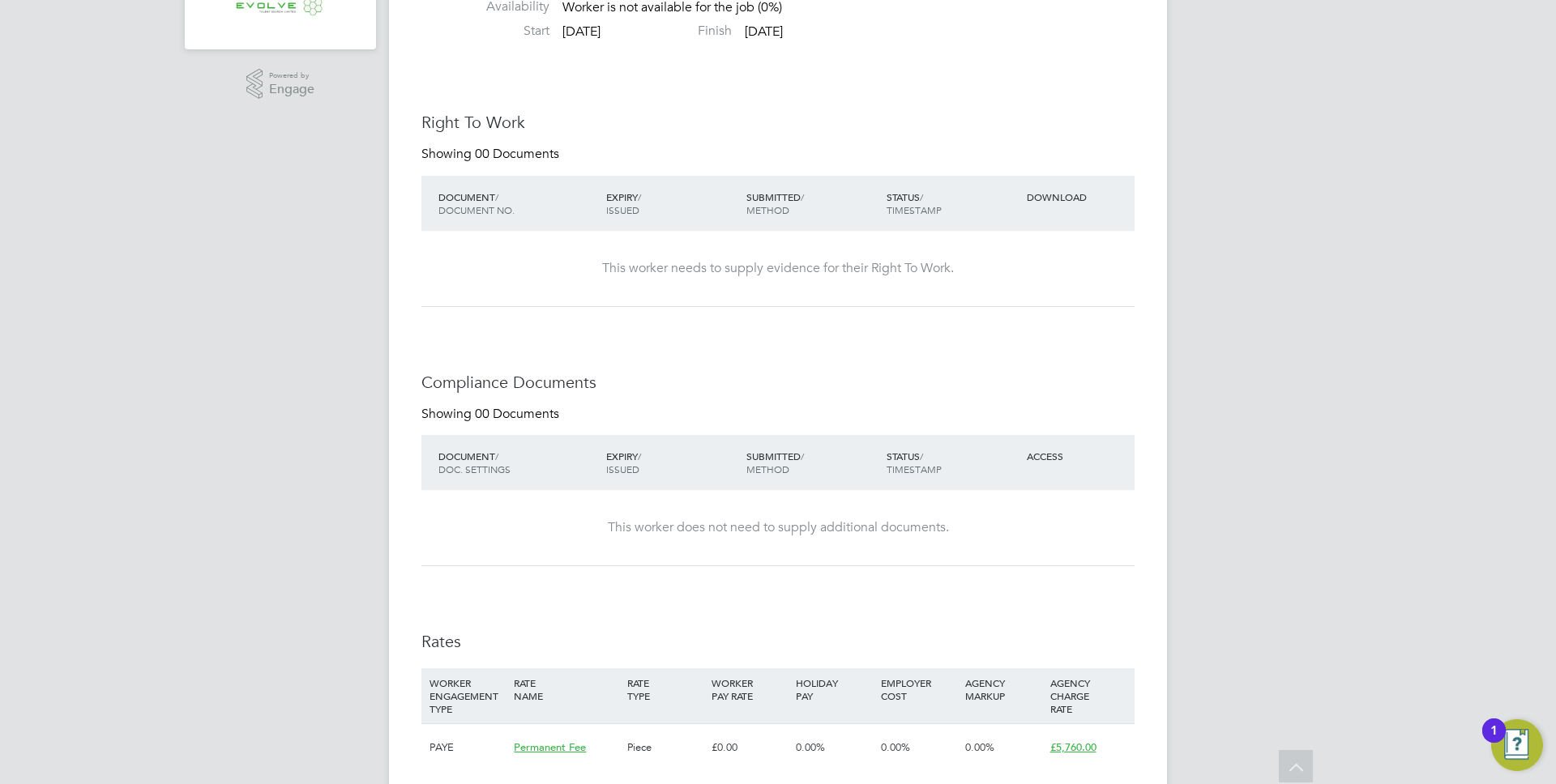
scroll to position [0, 0]
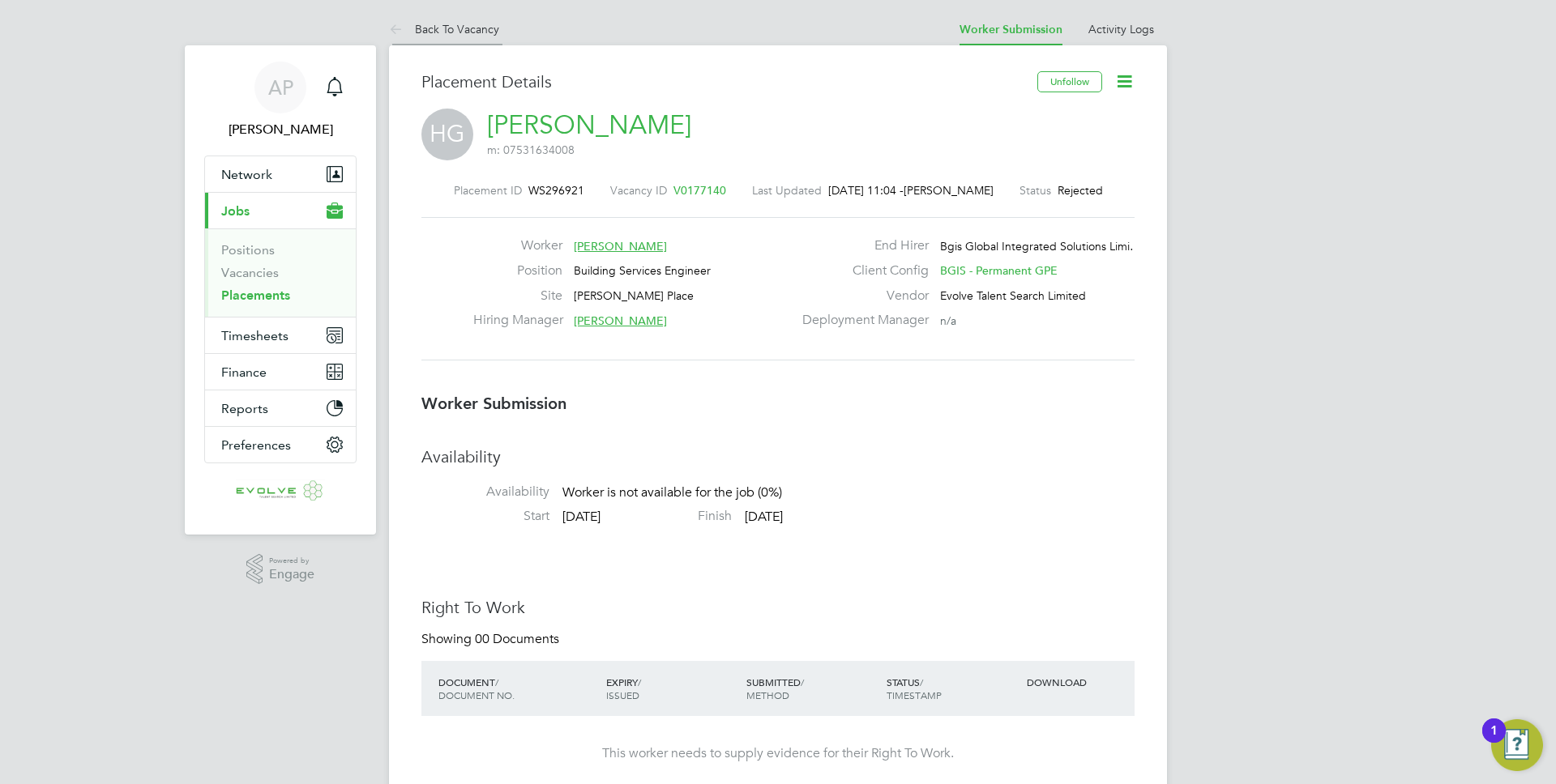
click at [438, 35] on link "Back To Vacancy" at bounding box center [444, 29] width 110 height 15
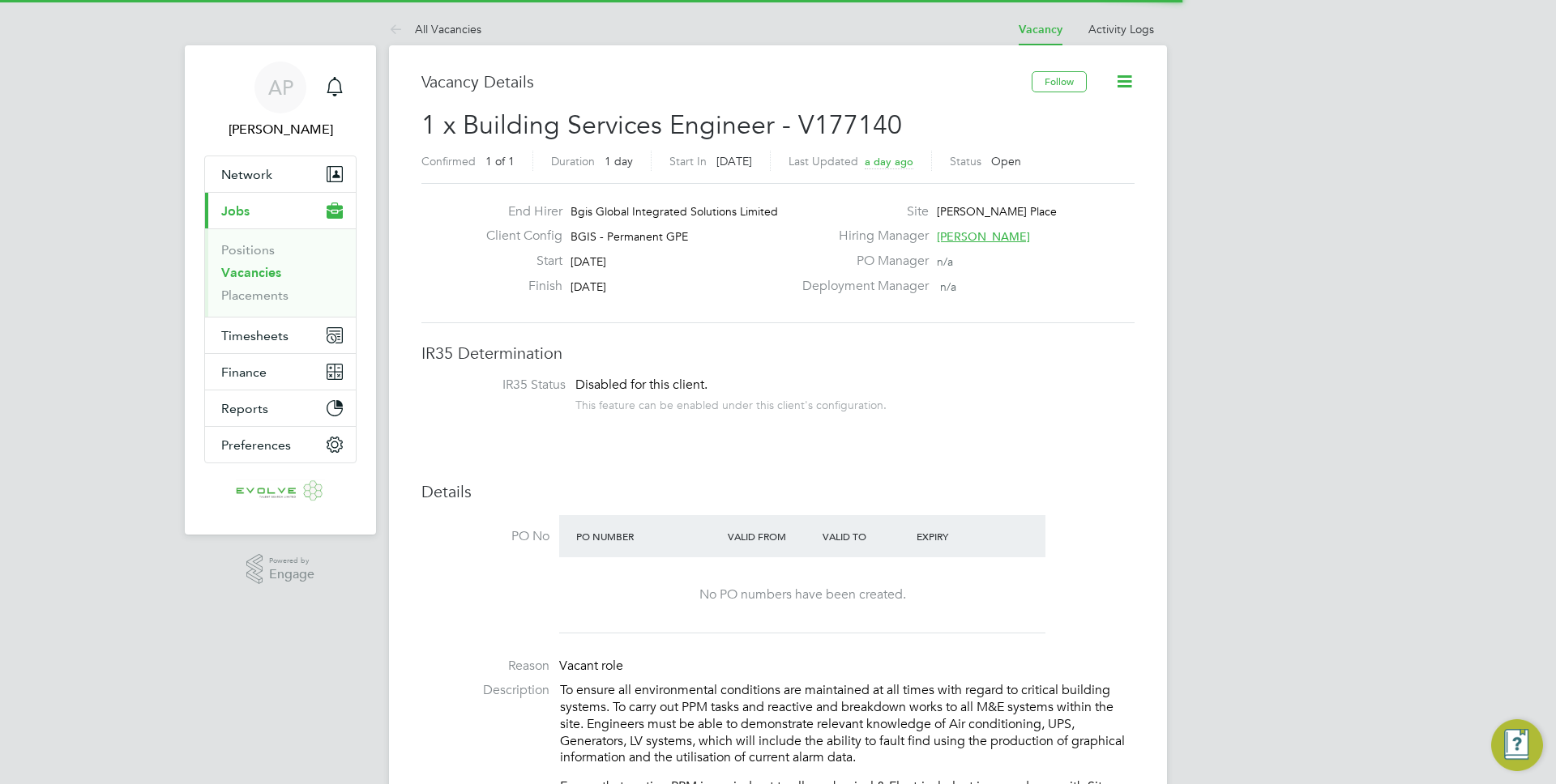
scroll to position [27, 141]
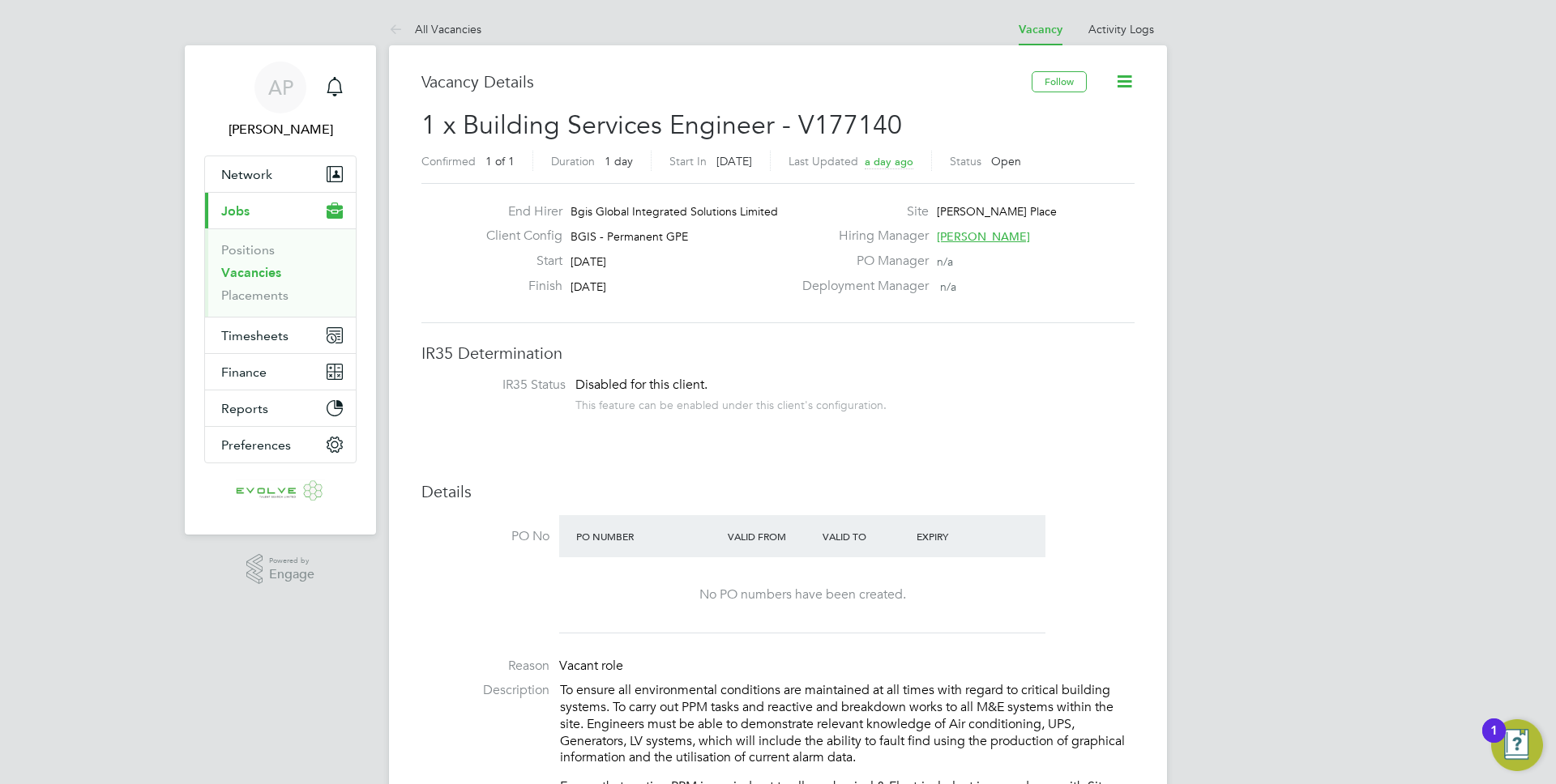
click at [460, 30] on link "All Vacancies" at bounding box center [435, 29] width 93 height 15
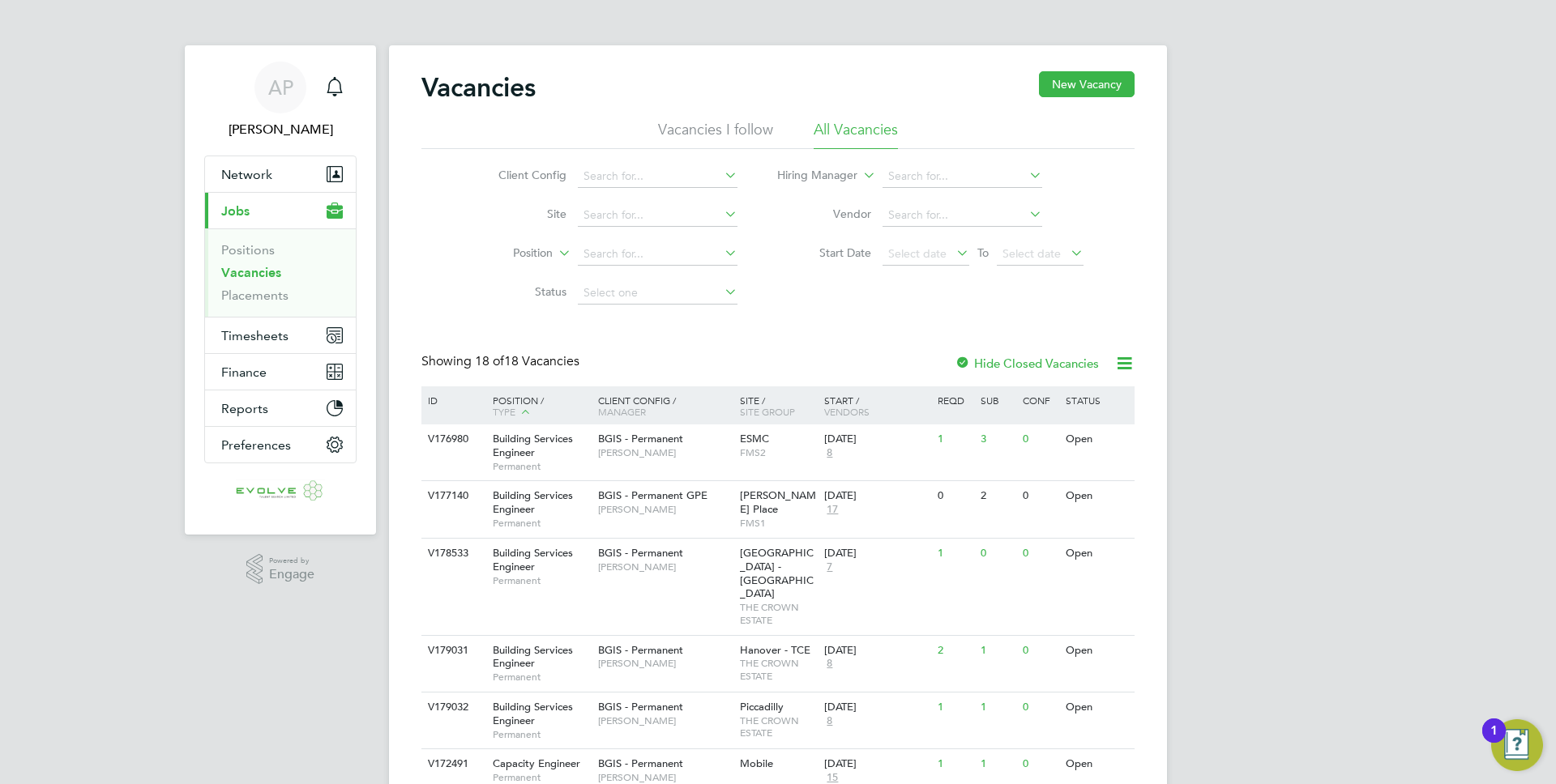
scroll to position [3, 0]
